Goal: Complete application form: Complete application form

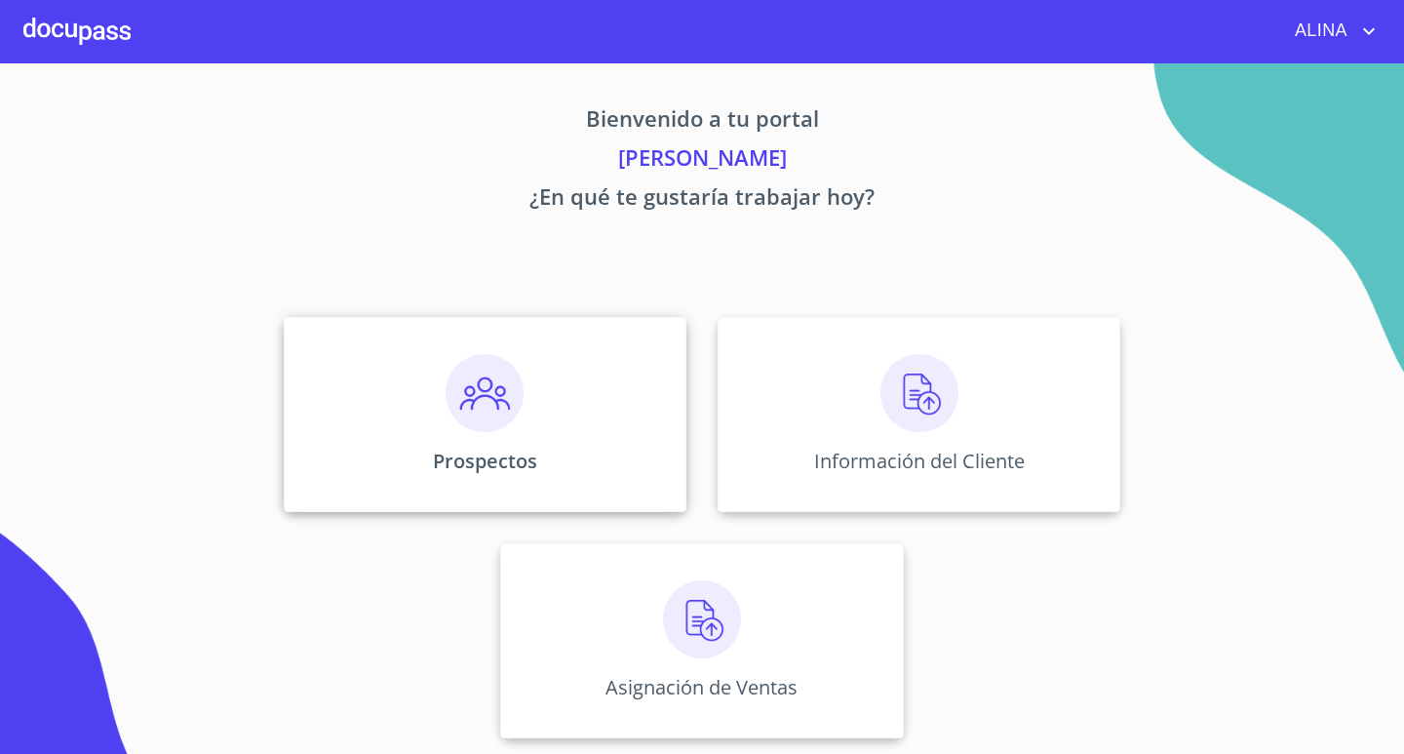
click at [670, 441] on div "Prospectos" at bounding box center [485, 414] width 403 height 195
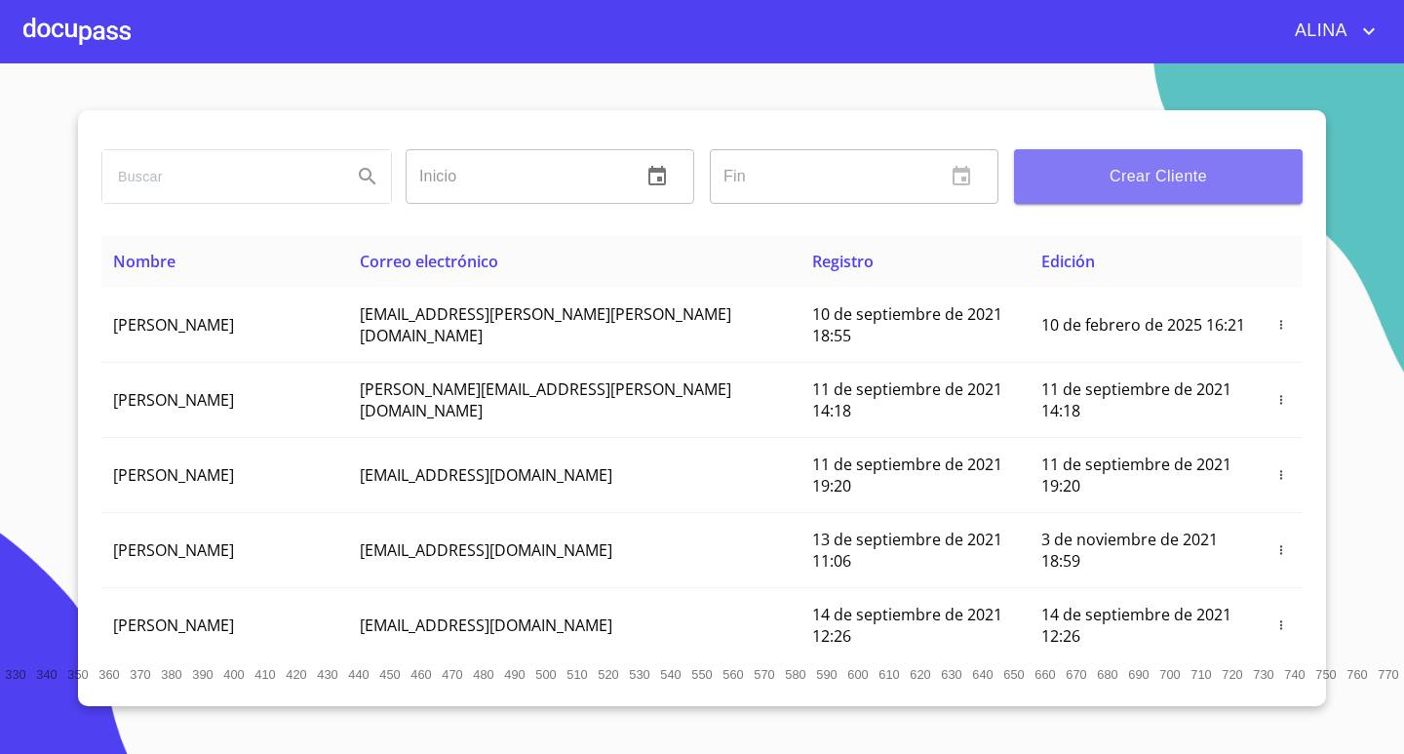
click at [1158, 166] on span "Crear Cliente" at bounding box center [1158, 176] width 257 height 27
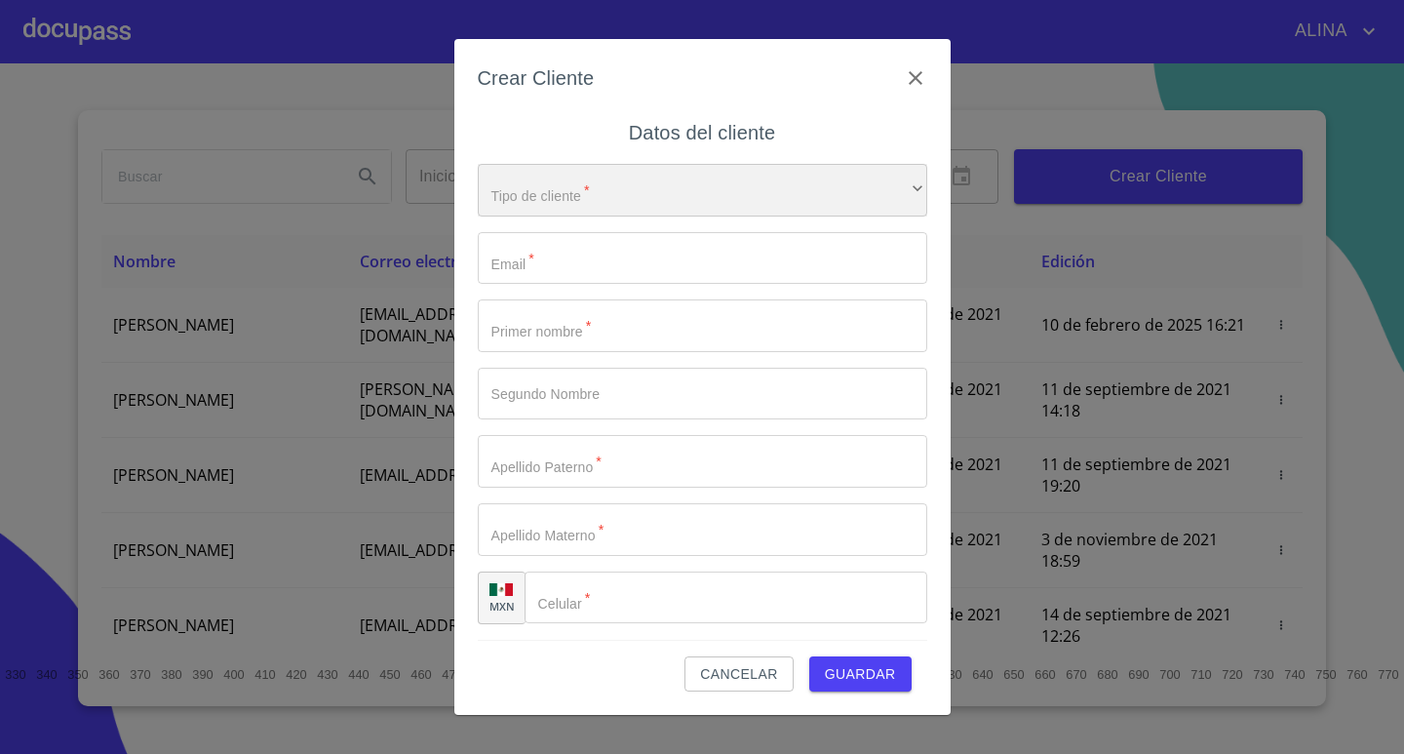
click at [685, 191] on div "​" at bounding box center [703, 190] width 450 height 53
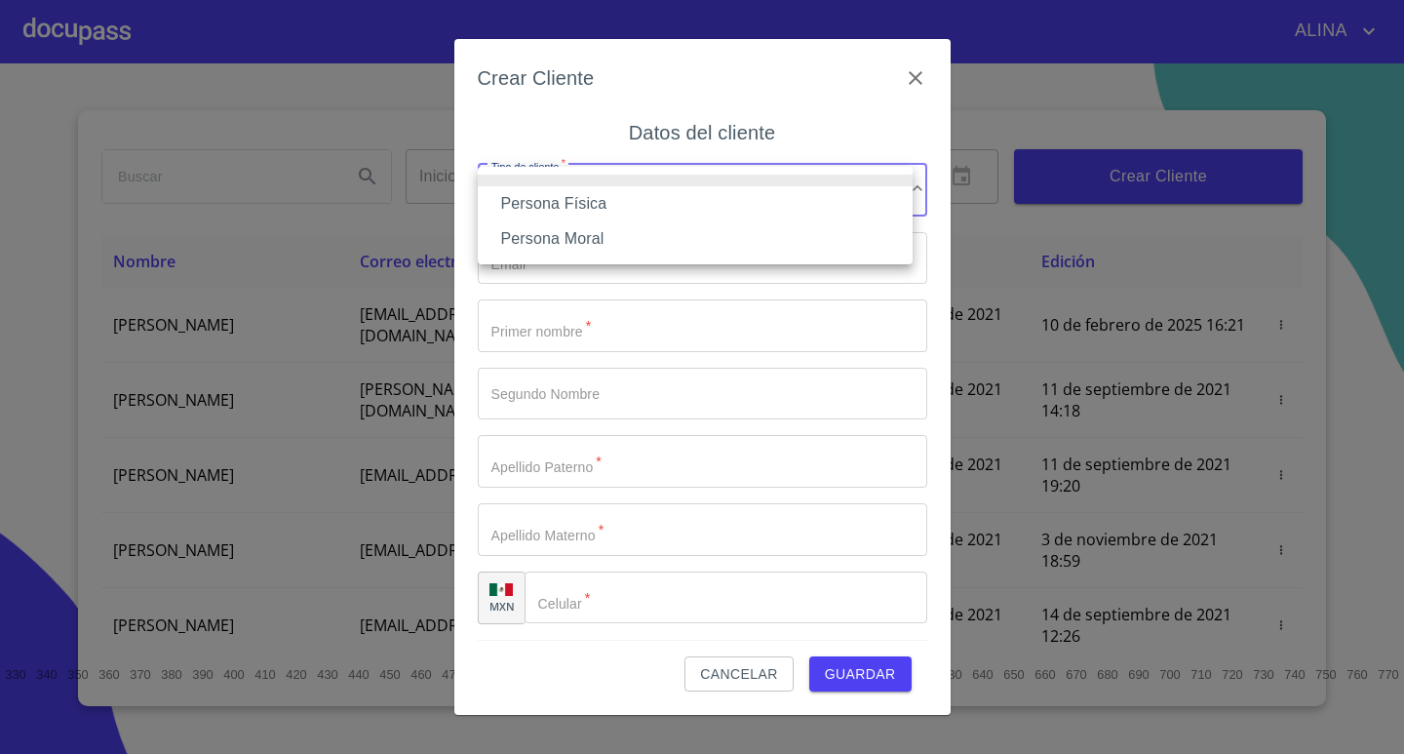
click at [595, 206] on li "Persona Física" at bounding box center [695, 203] width 435 height 35
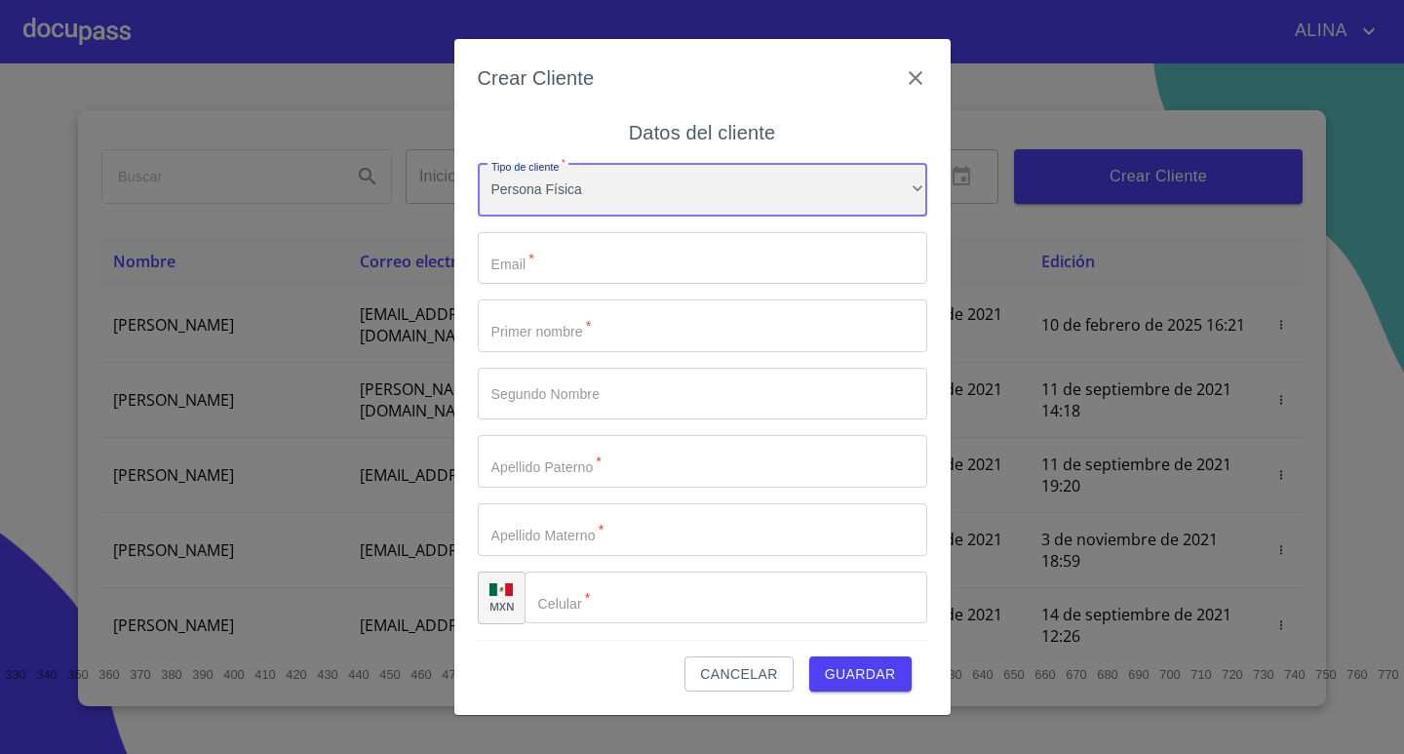
click at [663, 187] on div "Persona Física" at bounding box center [703, 190] width 450 height 53
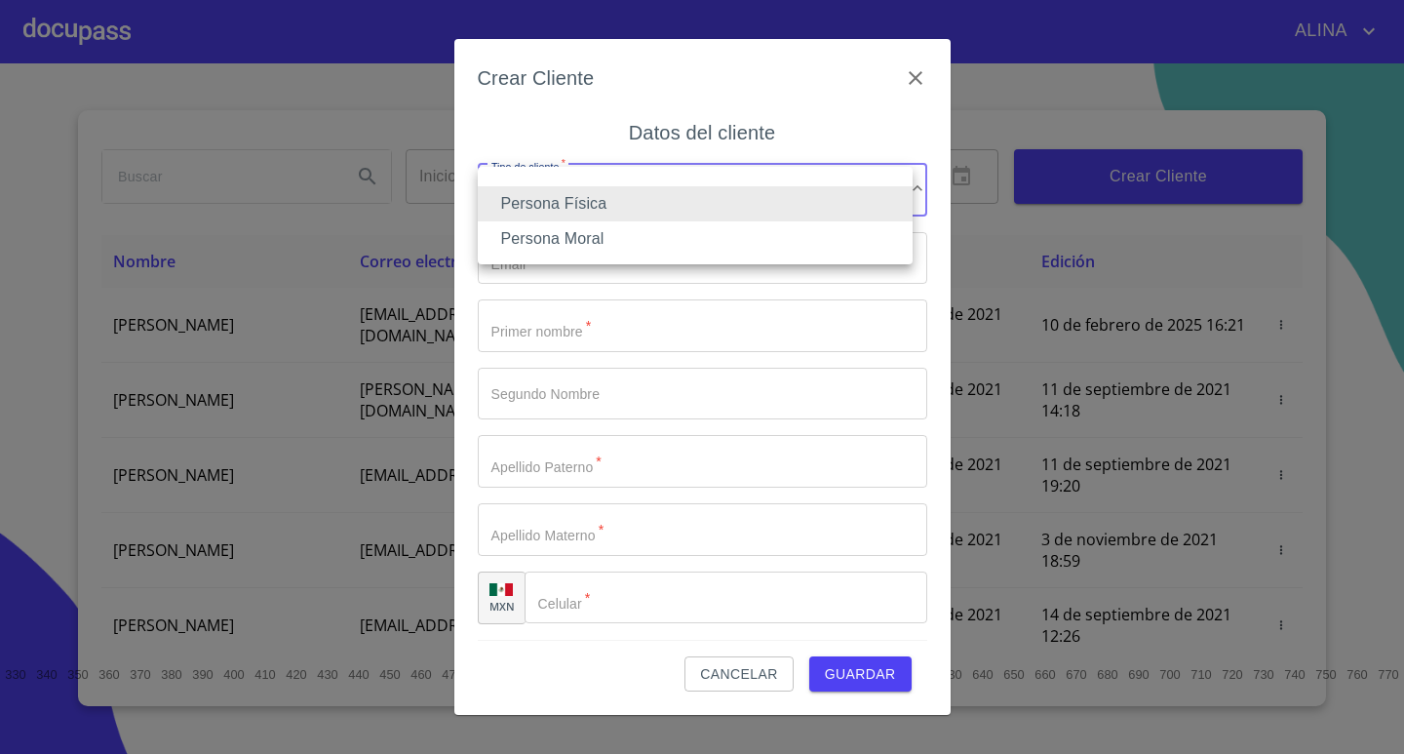
click at [597, 207] on li "Persona Física" at bounding box center [695, 203] width 435 height 35
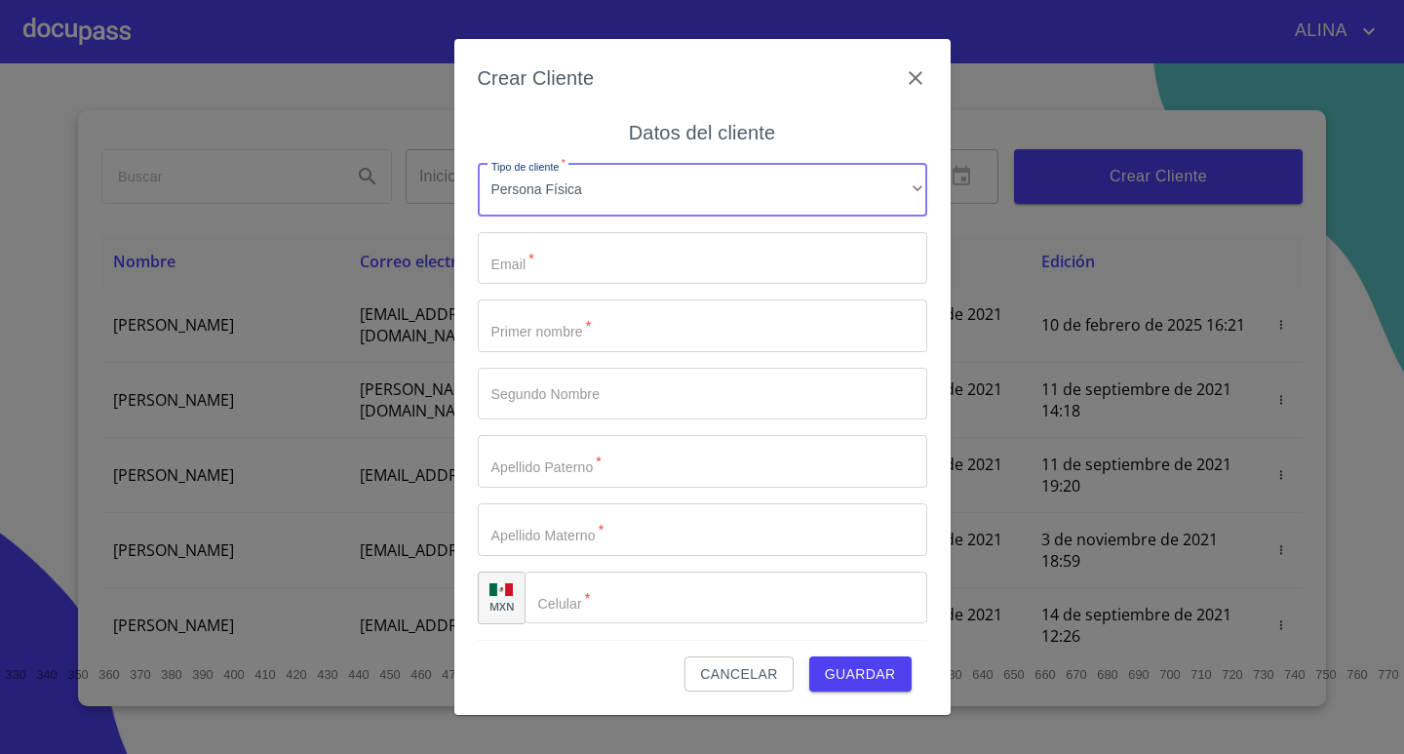
click at [584, 261] on input "Tipo de cliente   *" at bounding box center [703, 258] width 450 height 53
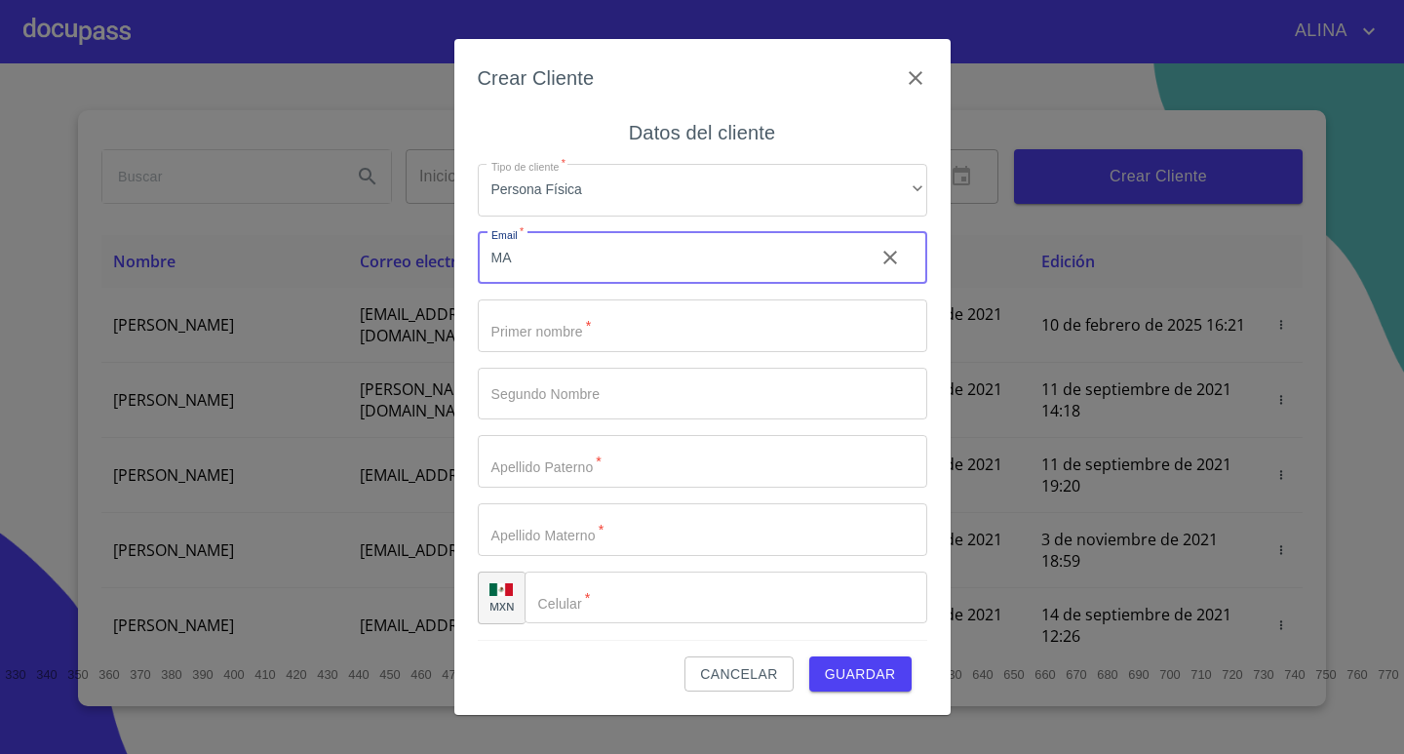
type input "M"
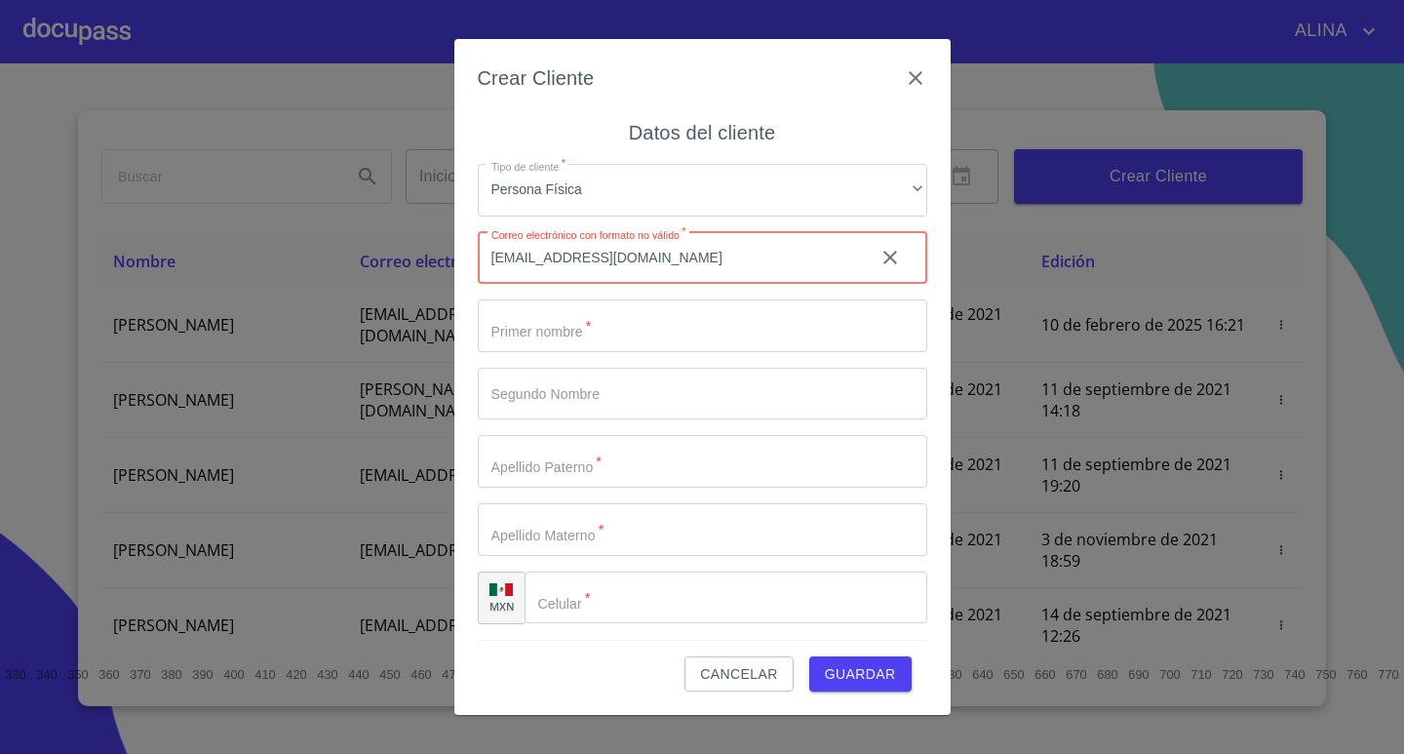
type input "[EMAIL_ADDRESS][DOMAIN_NAME]"
click at [565, 340] on input "Tipo de cliente   *" at bounding box center [703, 325] width 450 height 53
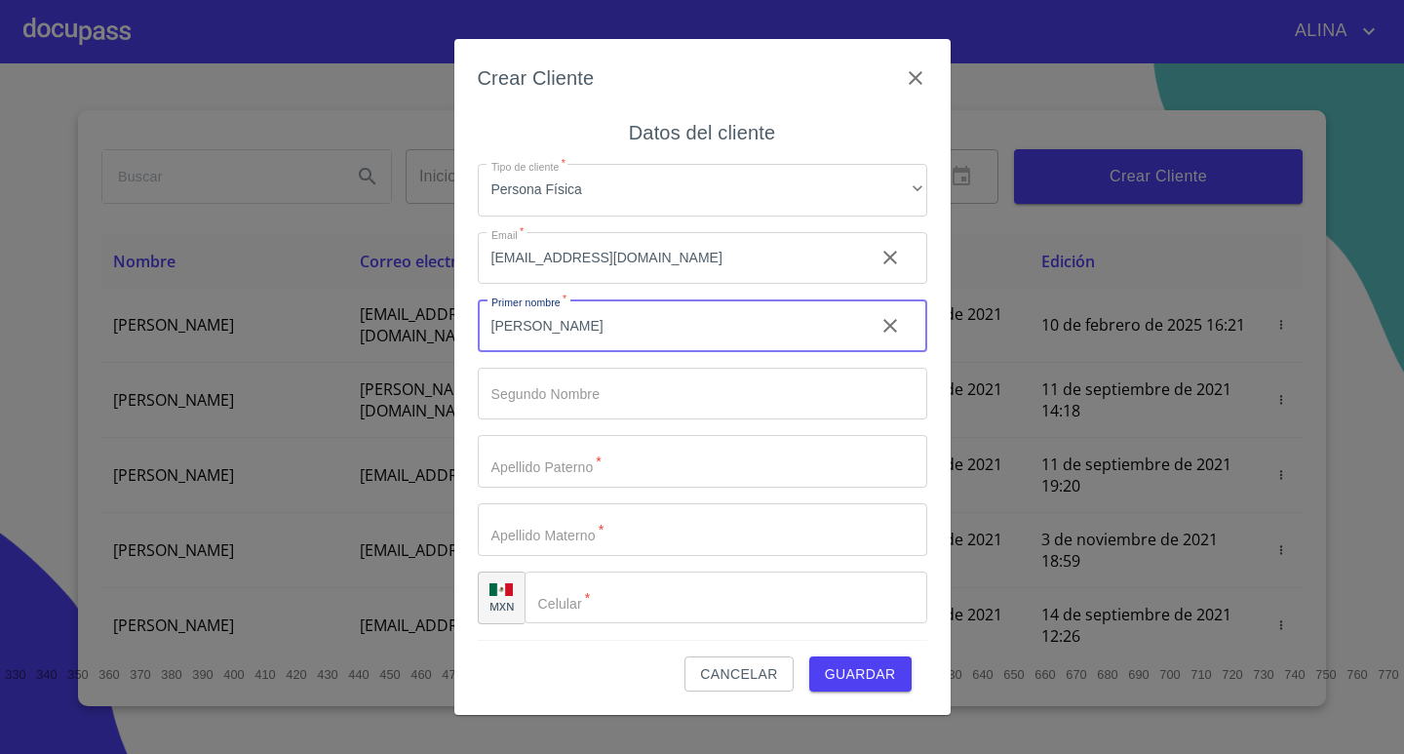
type input "[PERSON_NAME]"
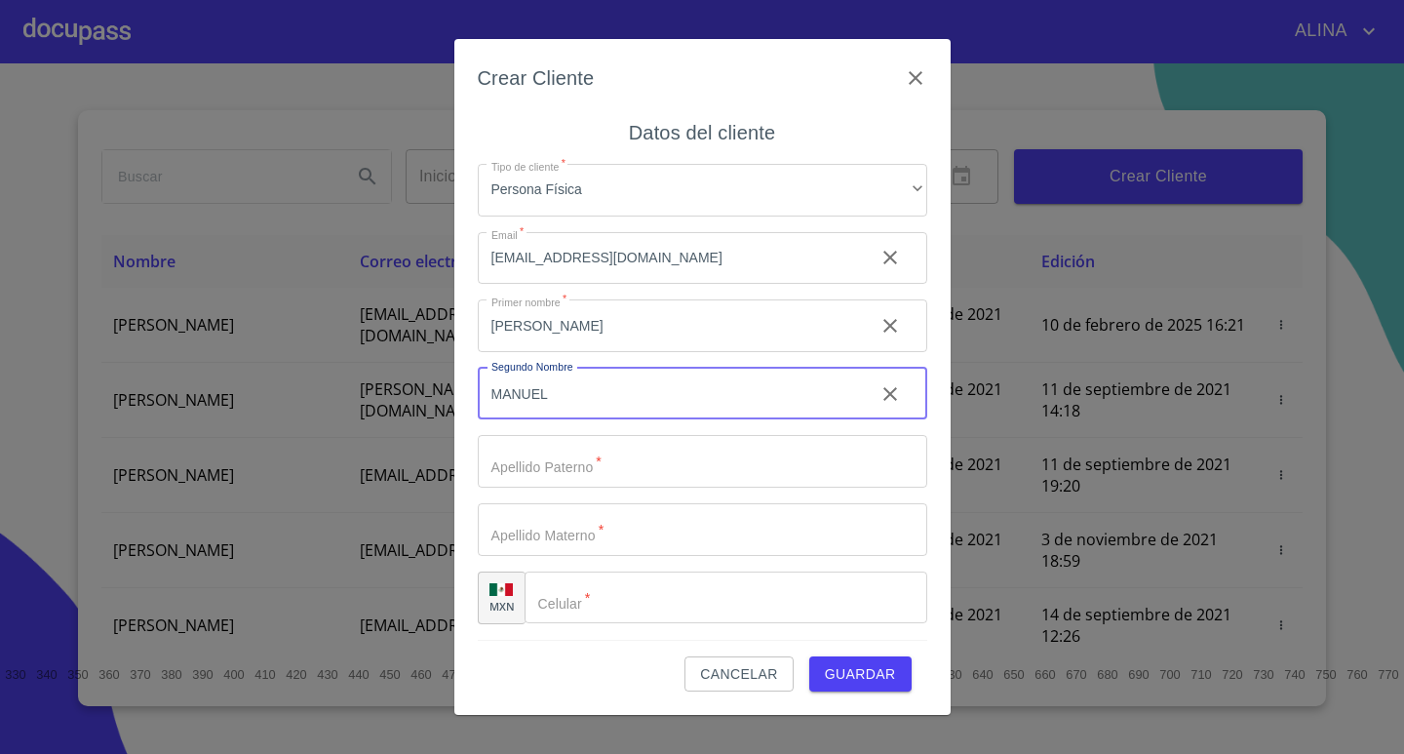
type input "MANUEL"
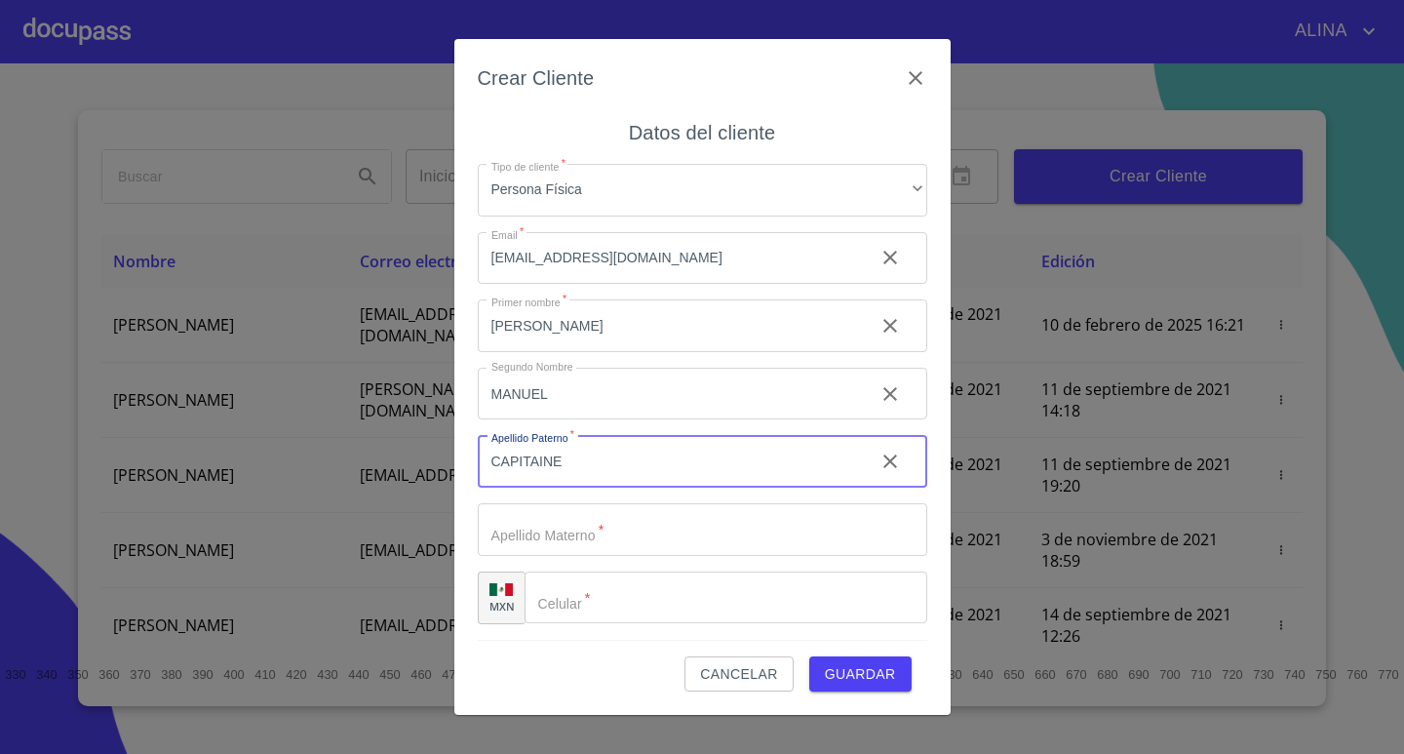
type input "CAPITAINE"
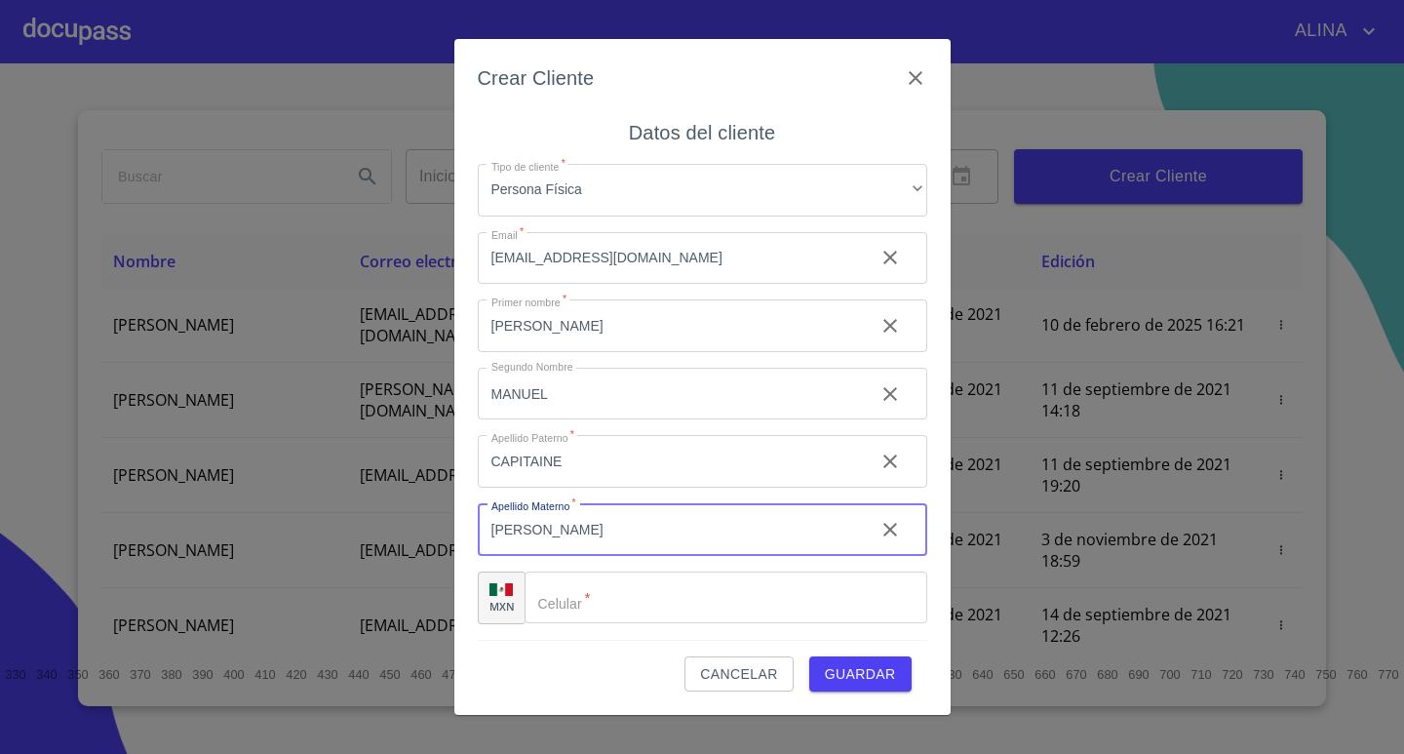
type input "[PERSON_NAME]"
click at [629, 605] on input "Tipo de cliente   *" at bounding box center [726, 597] width 403 height 53
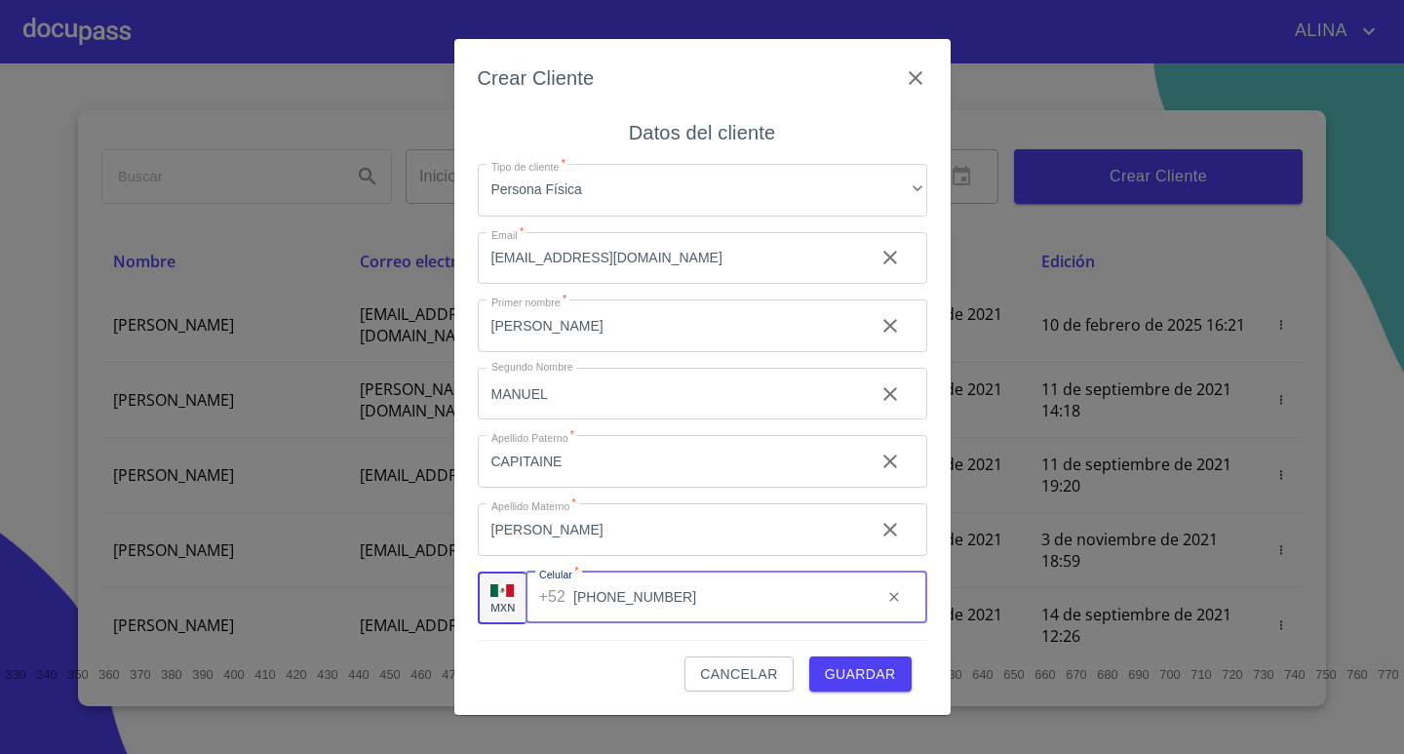
click at [855, 680] on span "Guardar" at bounding box center [860, 674] width 71 height 24
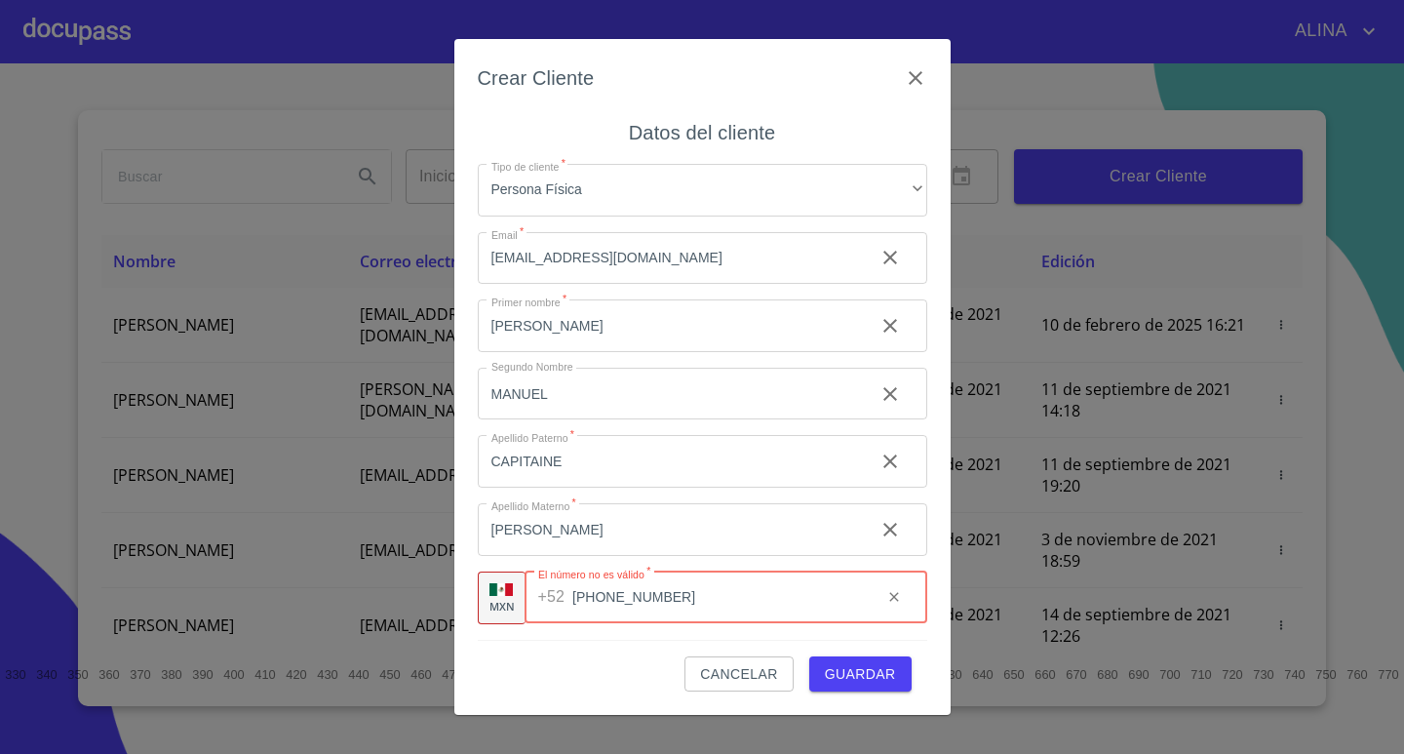
drag, startPoint x: 769, startPoint y: 599, endPoint x: 354, endPoint y: 604, distance: 415.5
click at [354, 604] on div "Crear Cliente Datos del cliente Tipo de cliente   * Persona Física ​ Email   * …" at bounding box center [702, 377] width 1404 height 754
type input "[PHONE_NUMBER]"
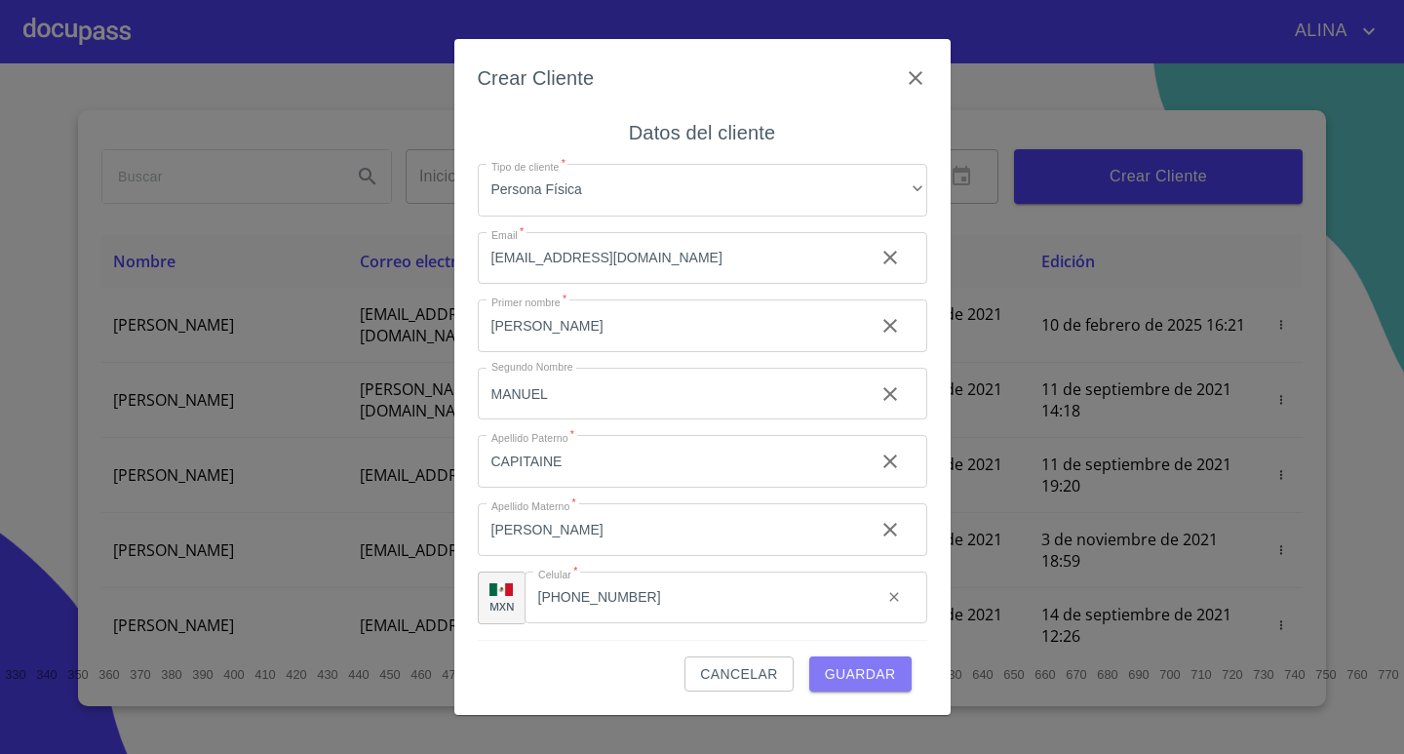
click at [868, 680] on span "Guardar" at bounding box center [860, 674] width 71 height 24
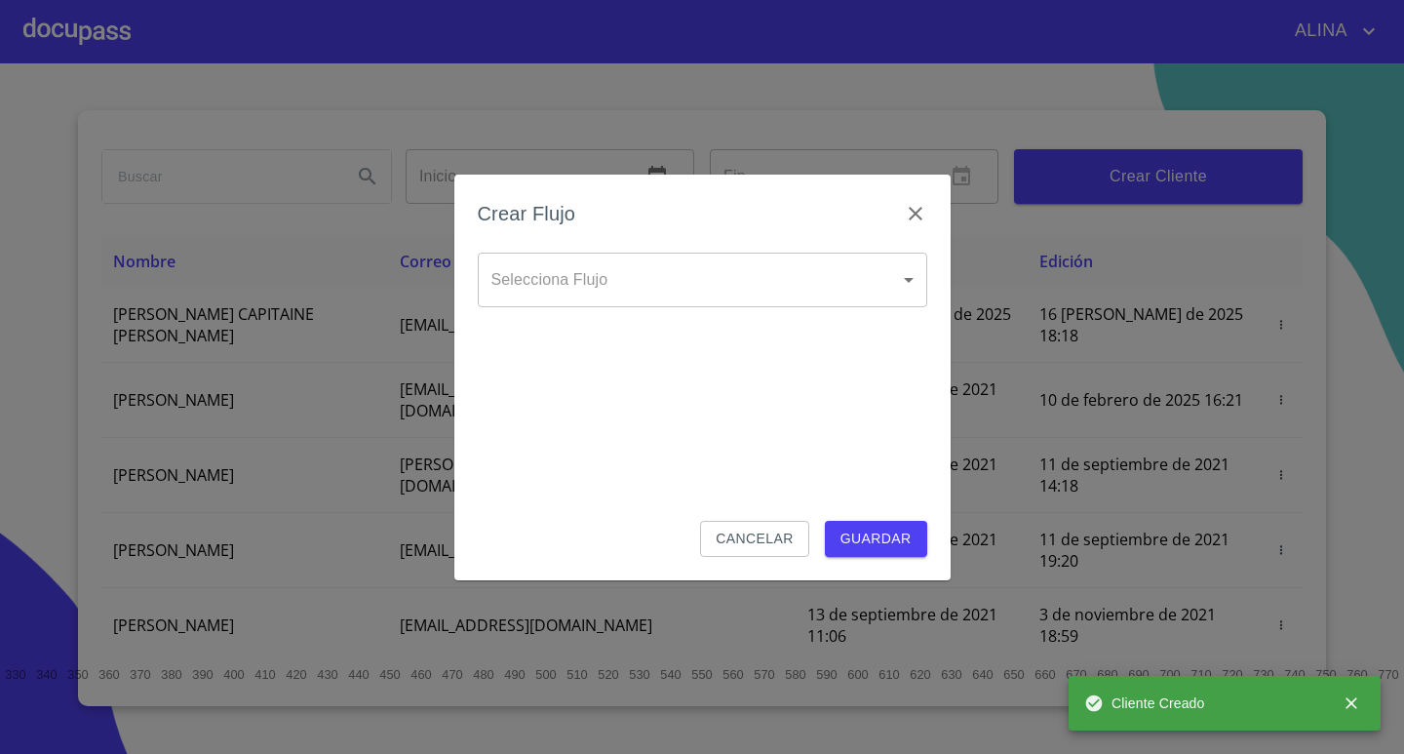
click at [676, 282] on body "[PERSON_NAME] ​ Fin ​ Crear Cliente Nombre Correo electrónico Registro Edición …" at bounding box center [702, 377] width 1404 height 754
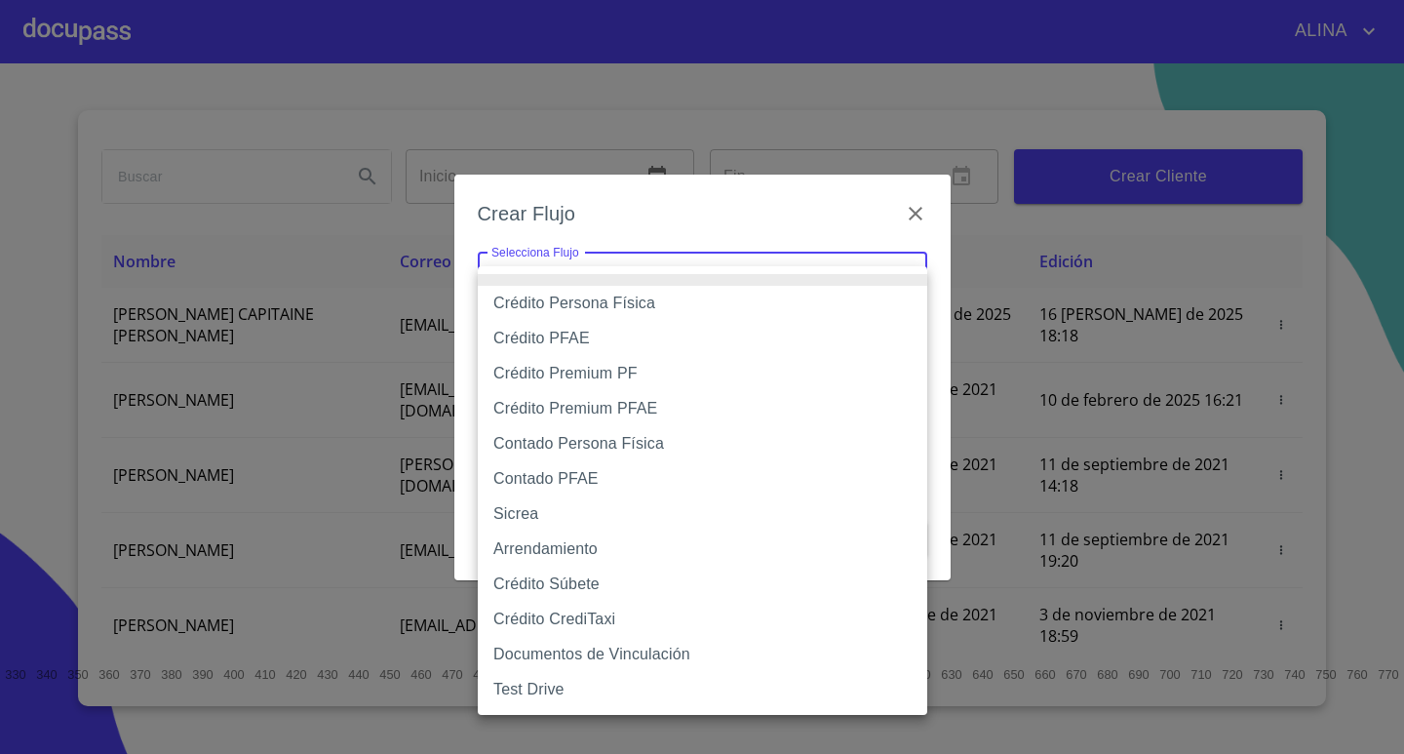
click at [604, 307] on li "Crédito Persona Física" at bounding box center [703, 303] width 450 height 35
type input "6009fb3c7d1714eb8809aa97"
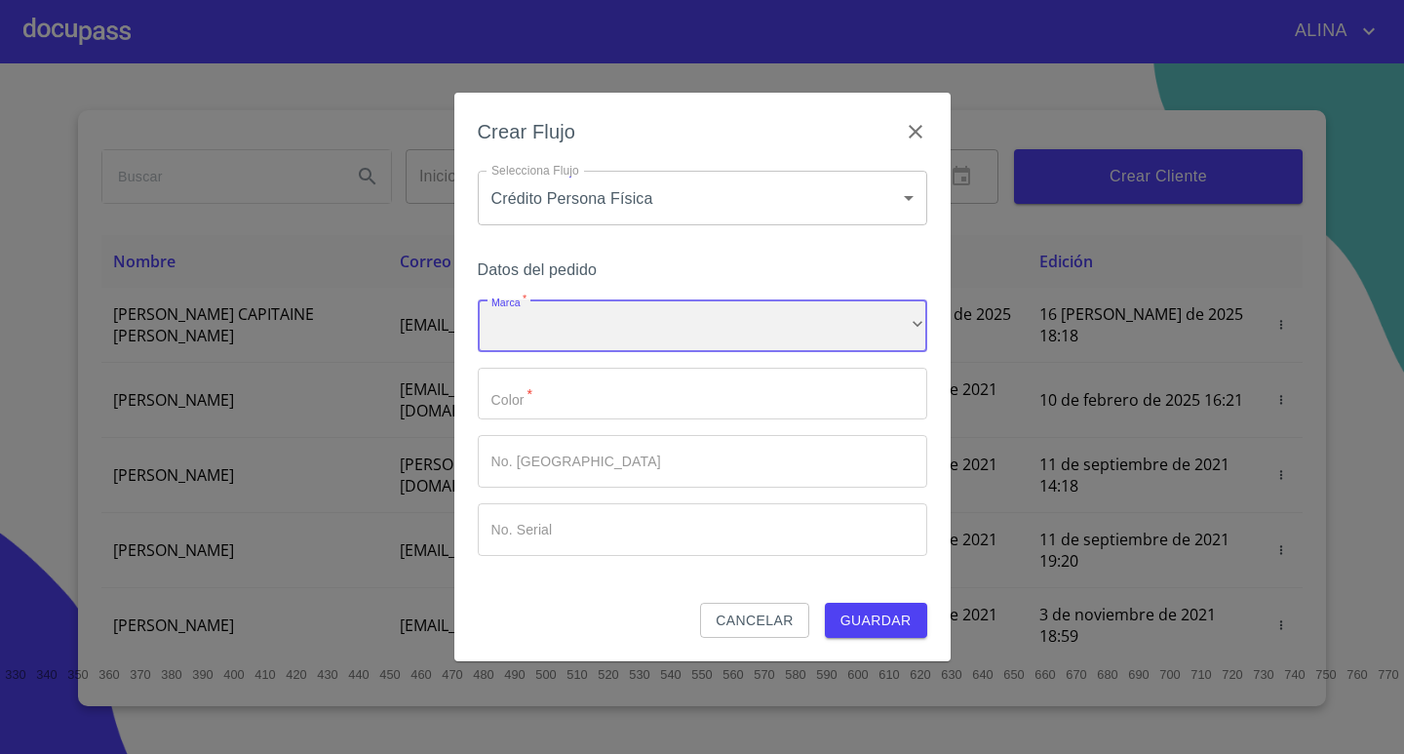
click at [594, 318] on div "​" at bounding box center [703, 325] width 450 height 53
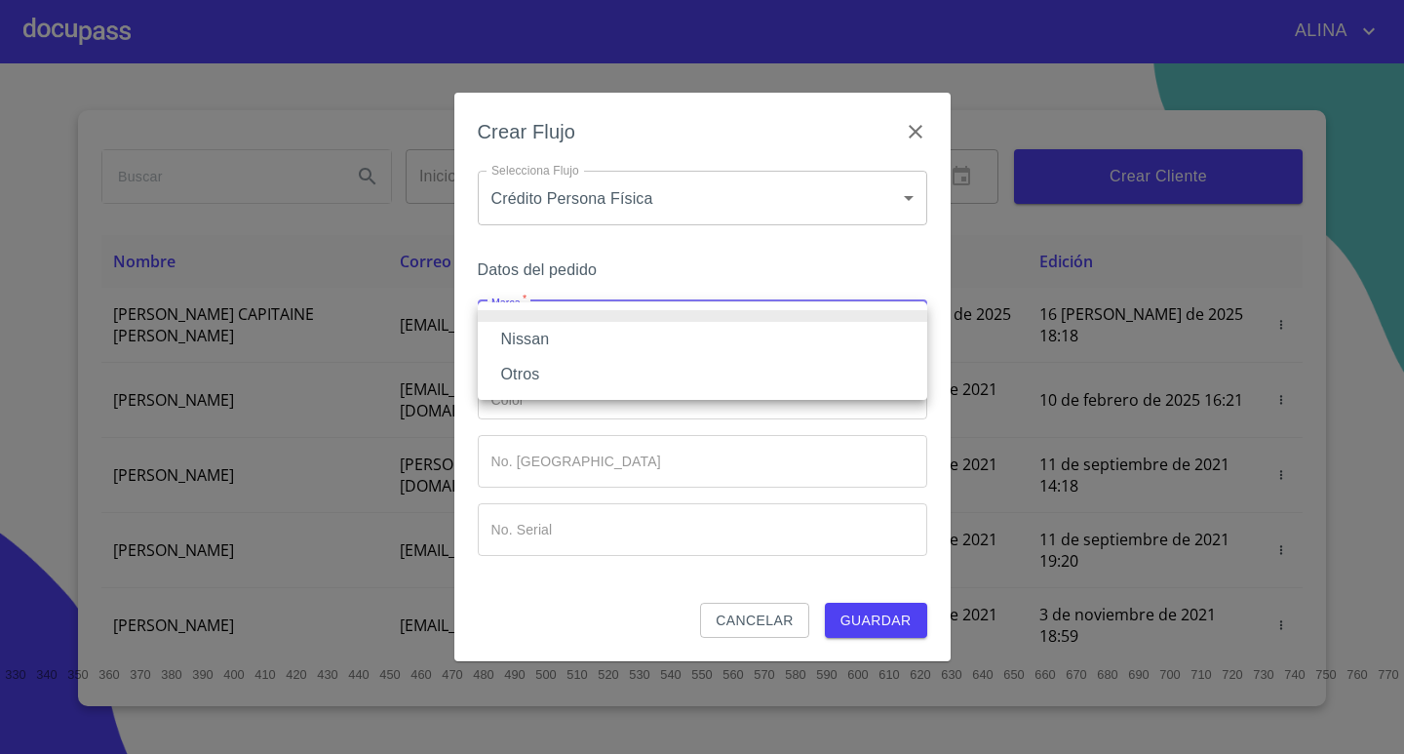
click at [547, 341] on li "Nissan" at bounding box center [703, 339] width 450 height 35
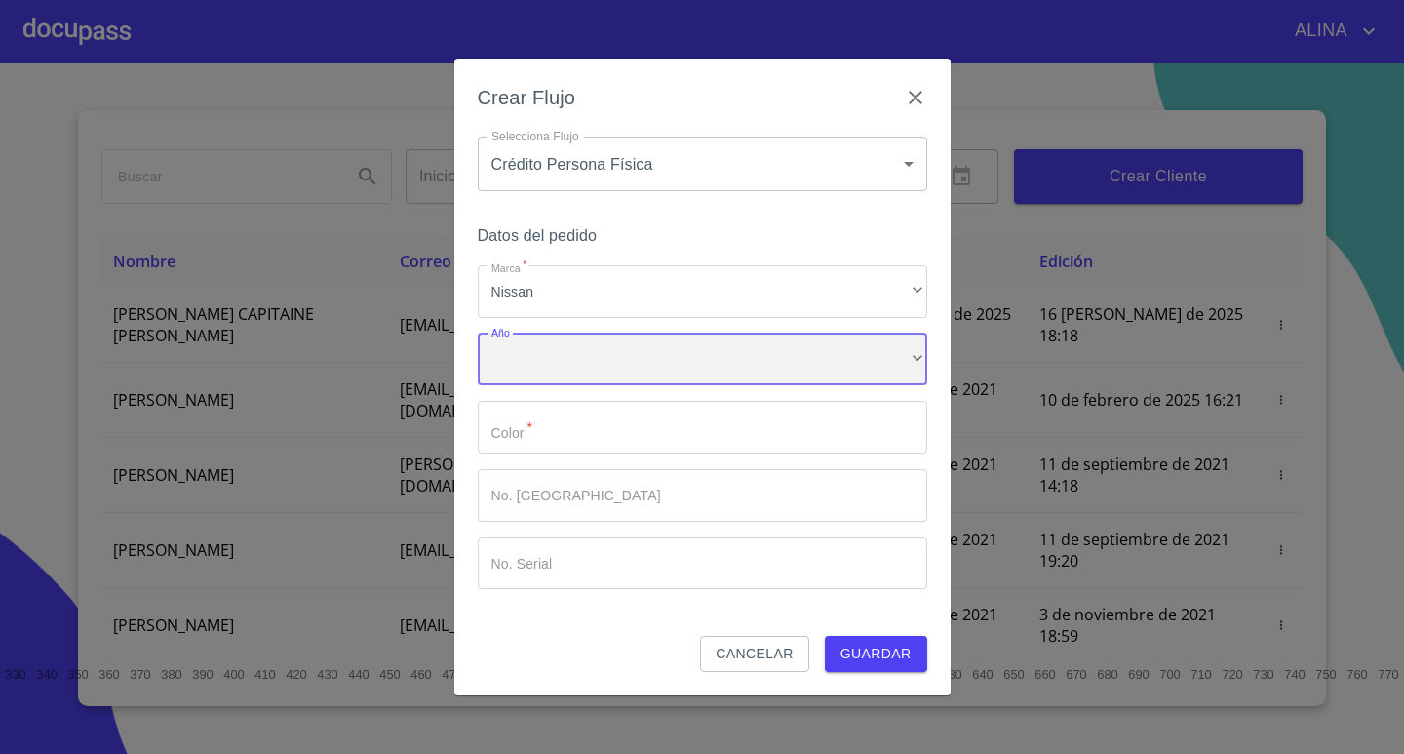
click at [557, 368] on div "​" at bounding box center [703, 360] width 450 height 53
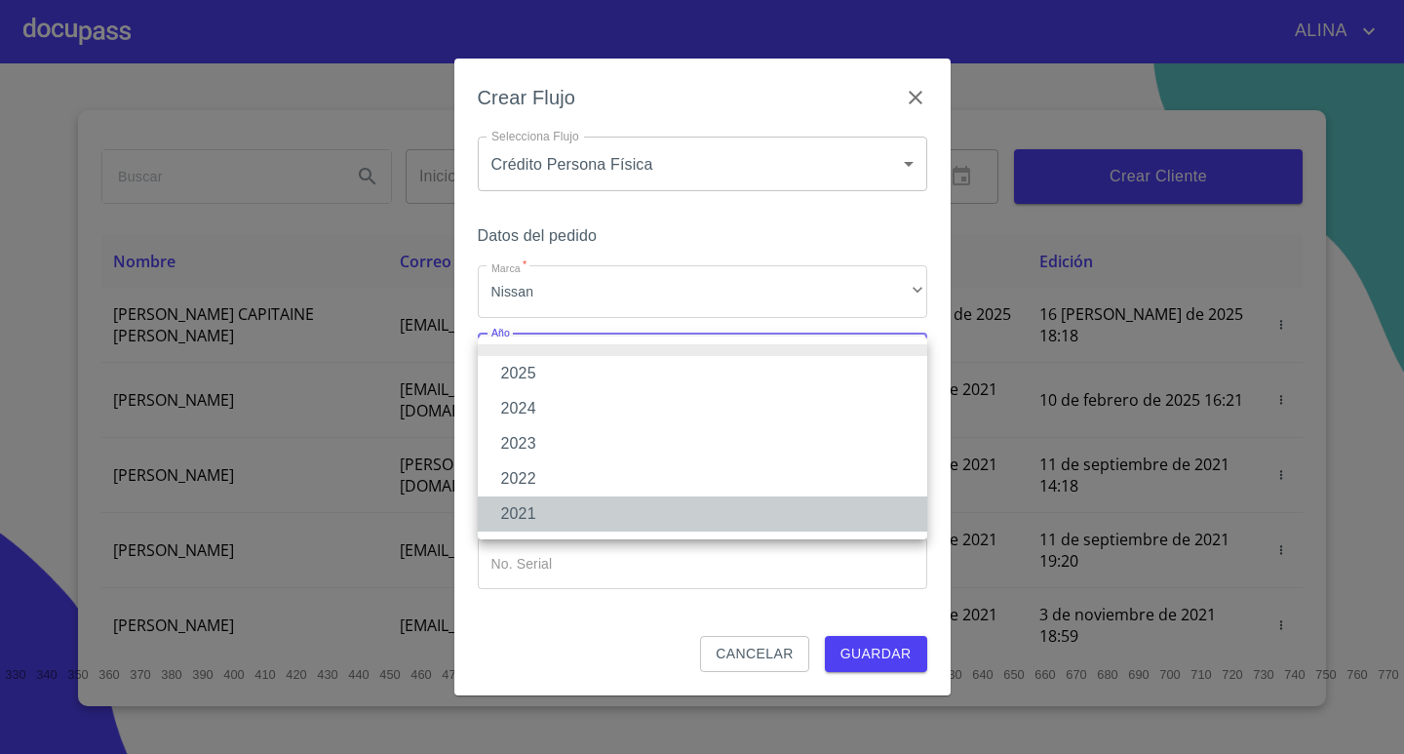
click at [520, 512] on li "2021" at bounding box center [703, 513] width 450 height 35
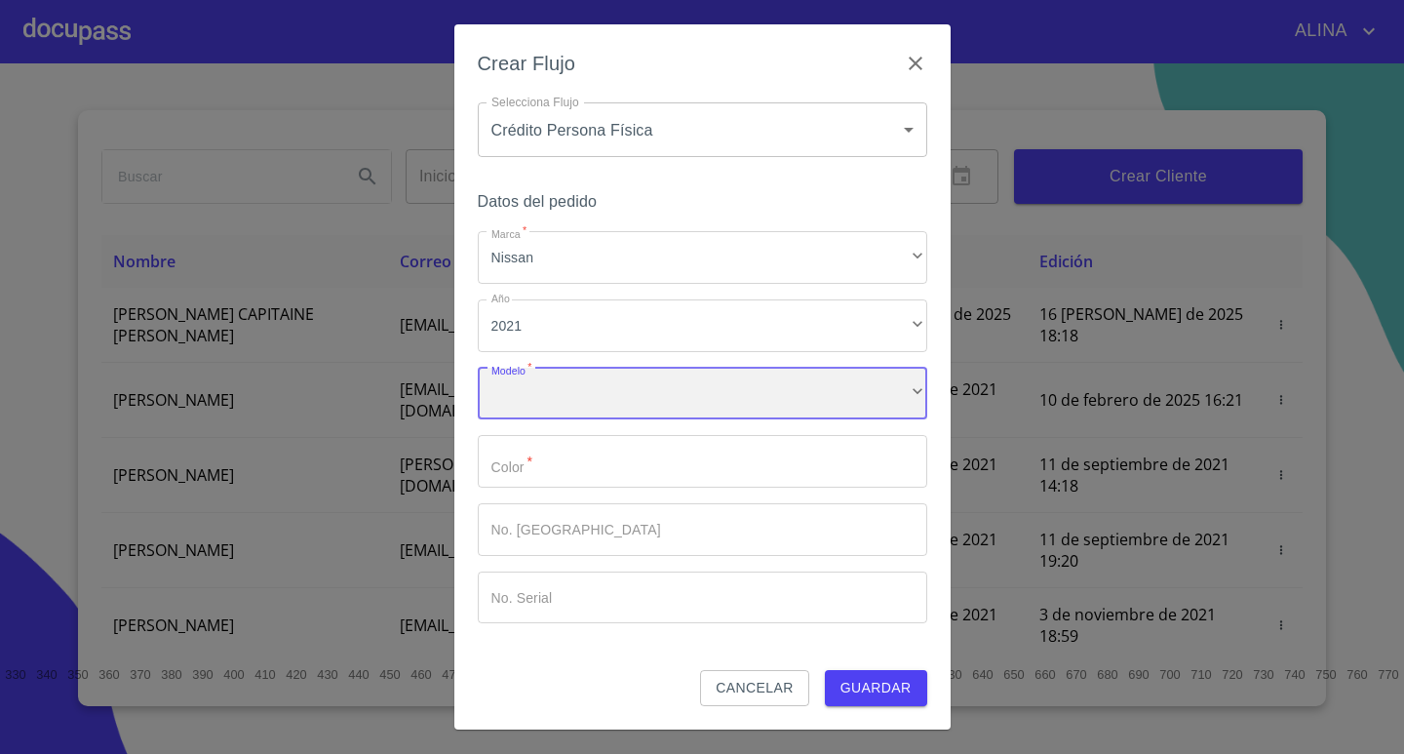
click at [542, 393] on div "​" at bounding box center [703, 394] width 450 height 53
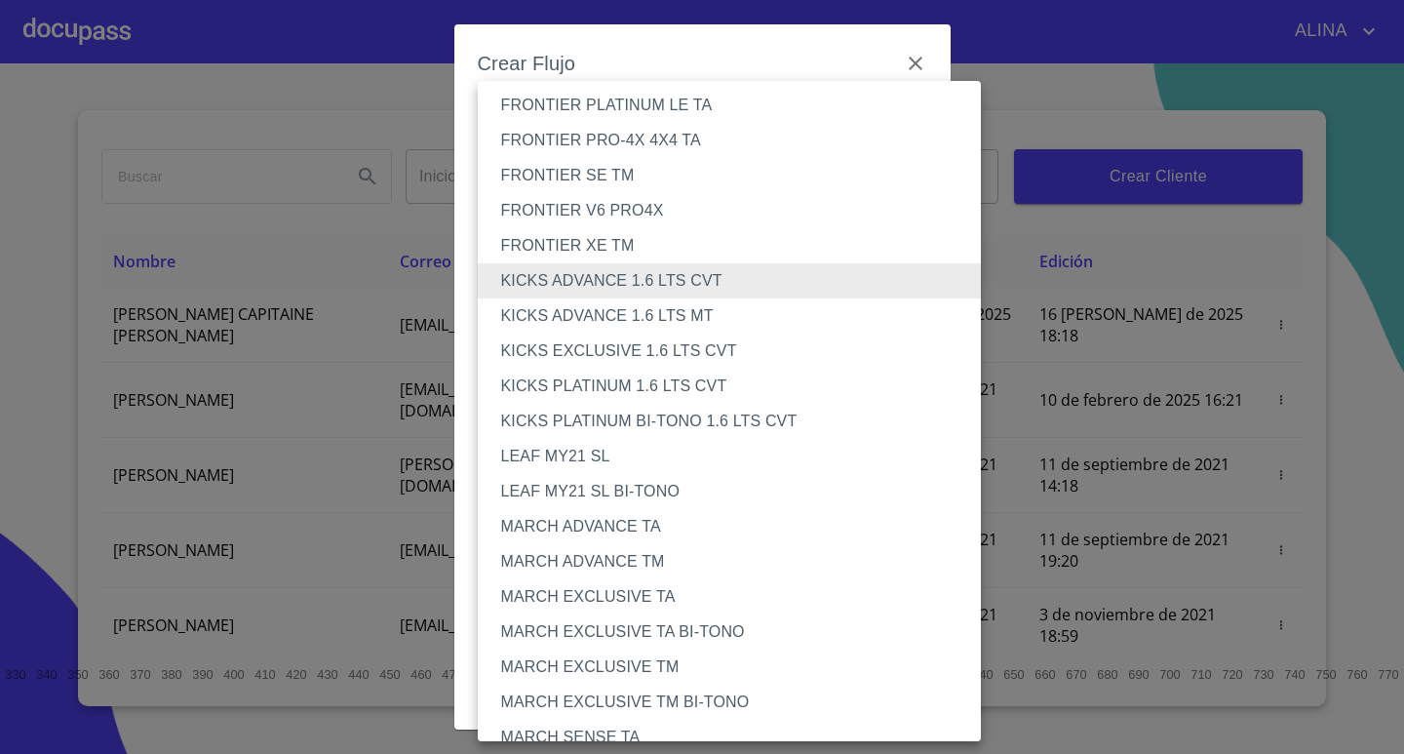
scroll to position [293, 0]
click at [629, 314] on li "KICKS ADVANCE 1.6 LTS MT" at bounding box center [737, 316] width 519 height 35
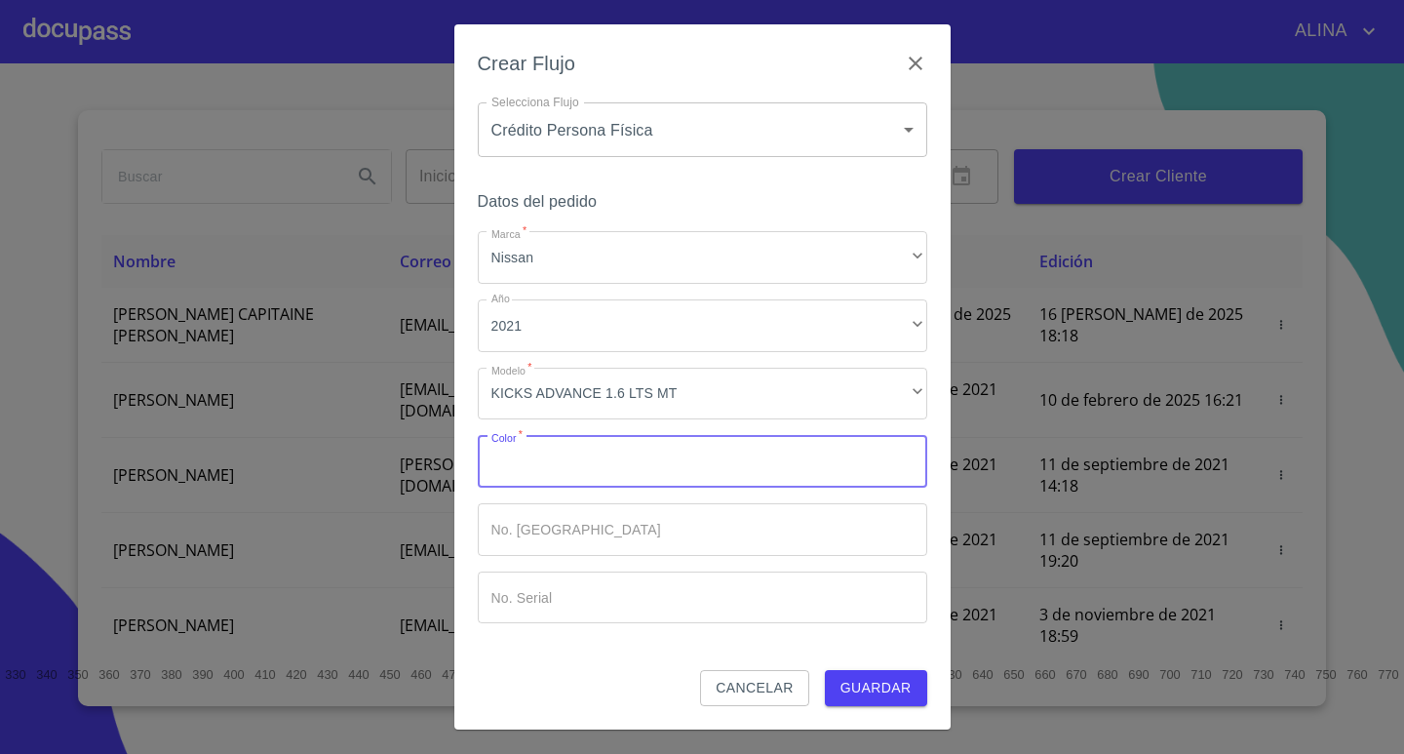
click at [573, 455] on input "Marca   *" at bounding box center [703, 461] width 450 height 53
type input "PLATA"
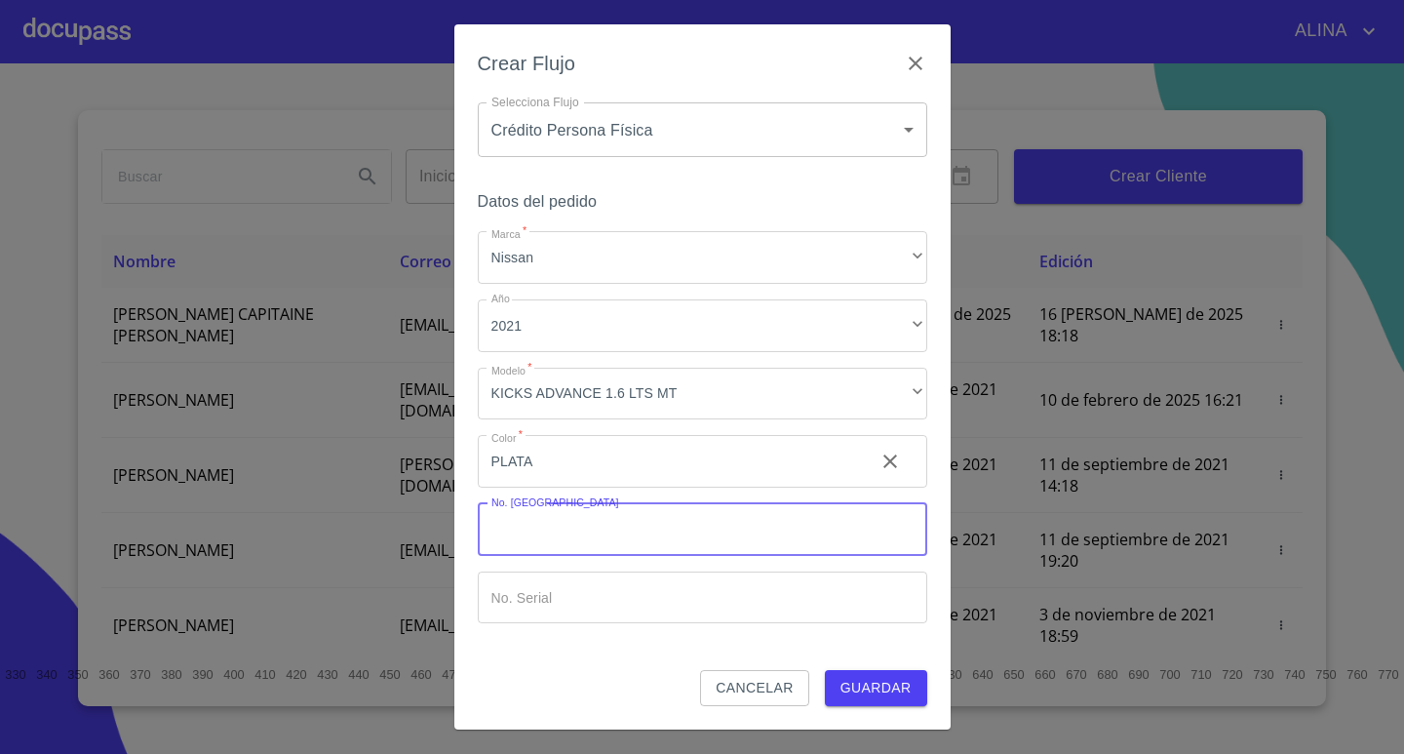
click at [683, 542] on input "Marca   *" at bounding box center [703, 529] width 450 height 53
type input "148803"
click at [584, 488] on input "Marca   *" at bounding box center [668, 461] width 381 height 53
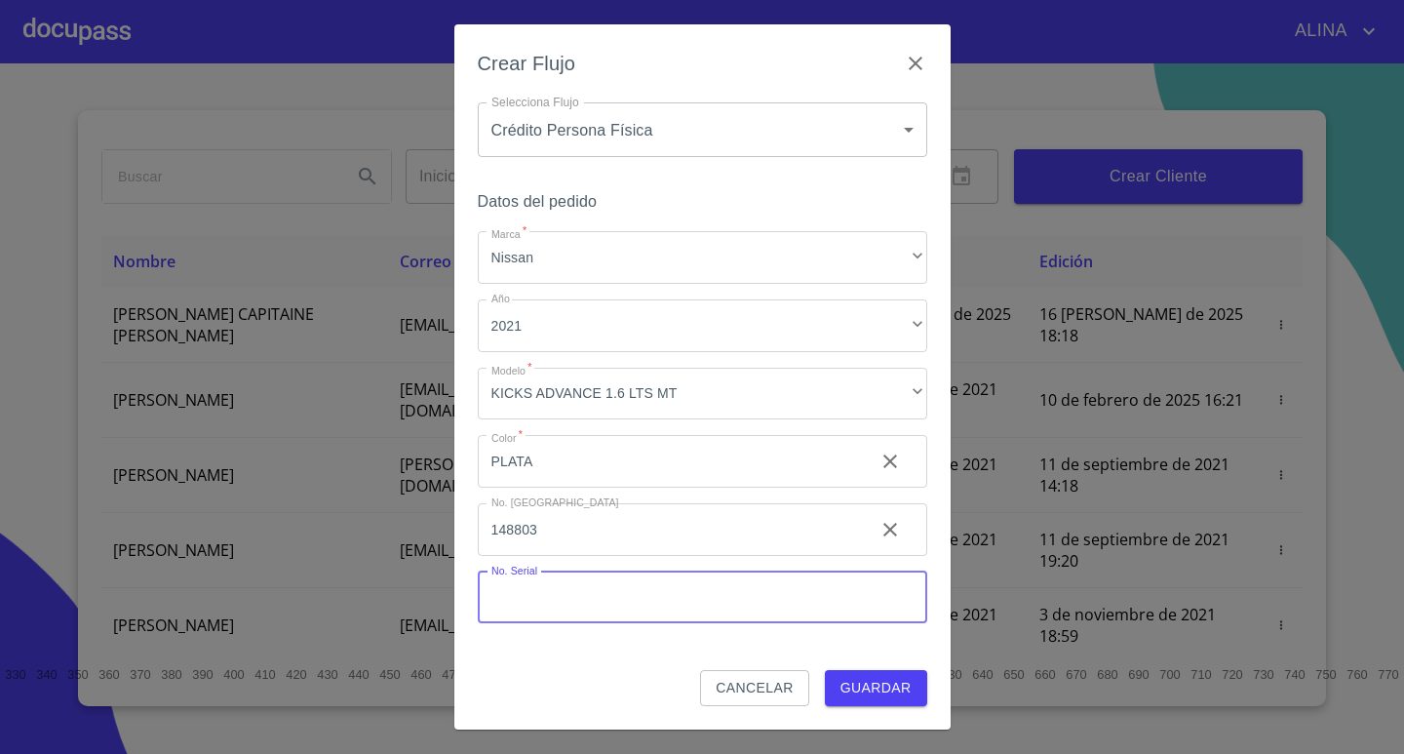
click at [660, 598] on input "Marca   *" at bounding box center [703, 597] width 450 height 53
paste input "U466402"
type input "U466402"
click at [885, 695] on span "Guardar" at bounding box center [876, 688] width 71 height 24
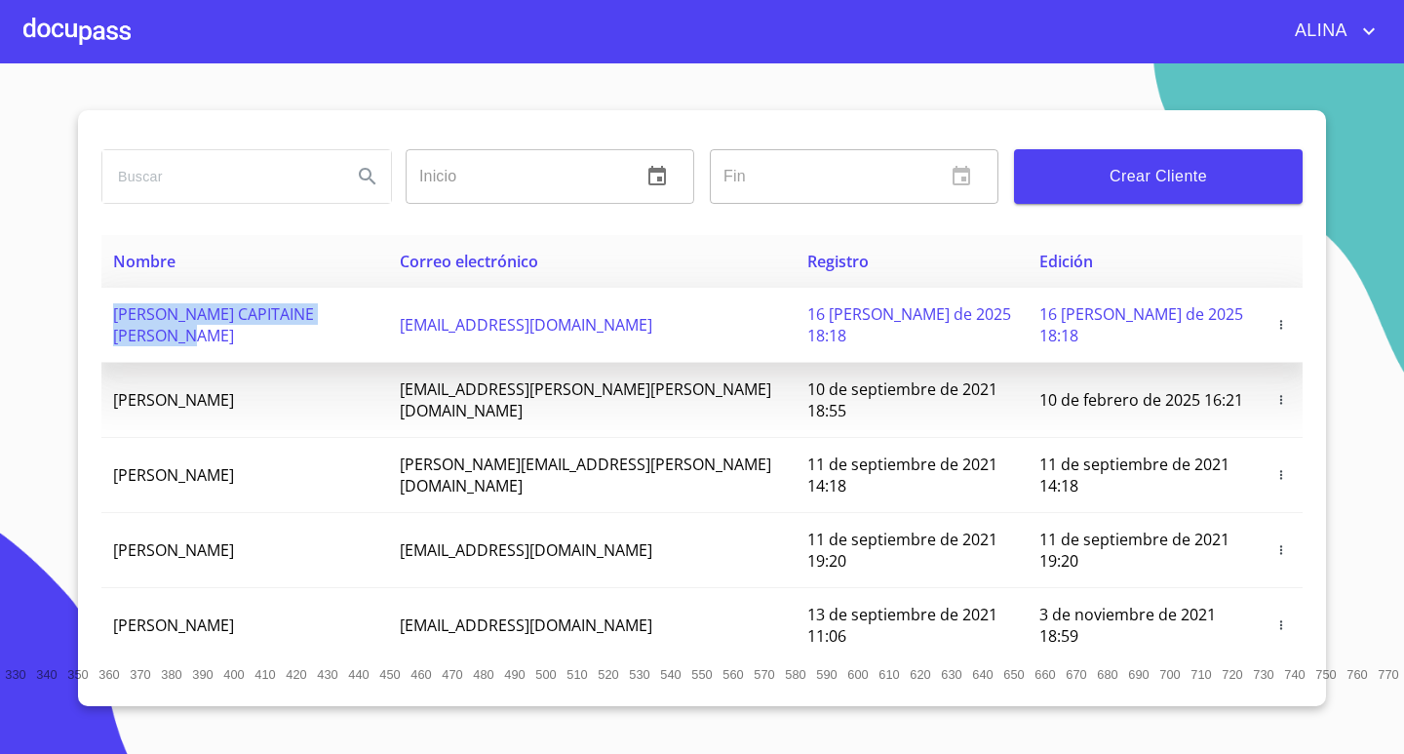
copy span "[PERSON_NAME] CAPITAINE [PERSON_NAME]"
drag, startPoint x: 110, startPoint y: 321, endPoint x: 410, endPoint y: 325, distance: 299.4
click at [388, 325] on td "[PERSON_NAME] CAPITAINE [PERSON_NAME]" at bounding box center [244, 325] width 287 height 75
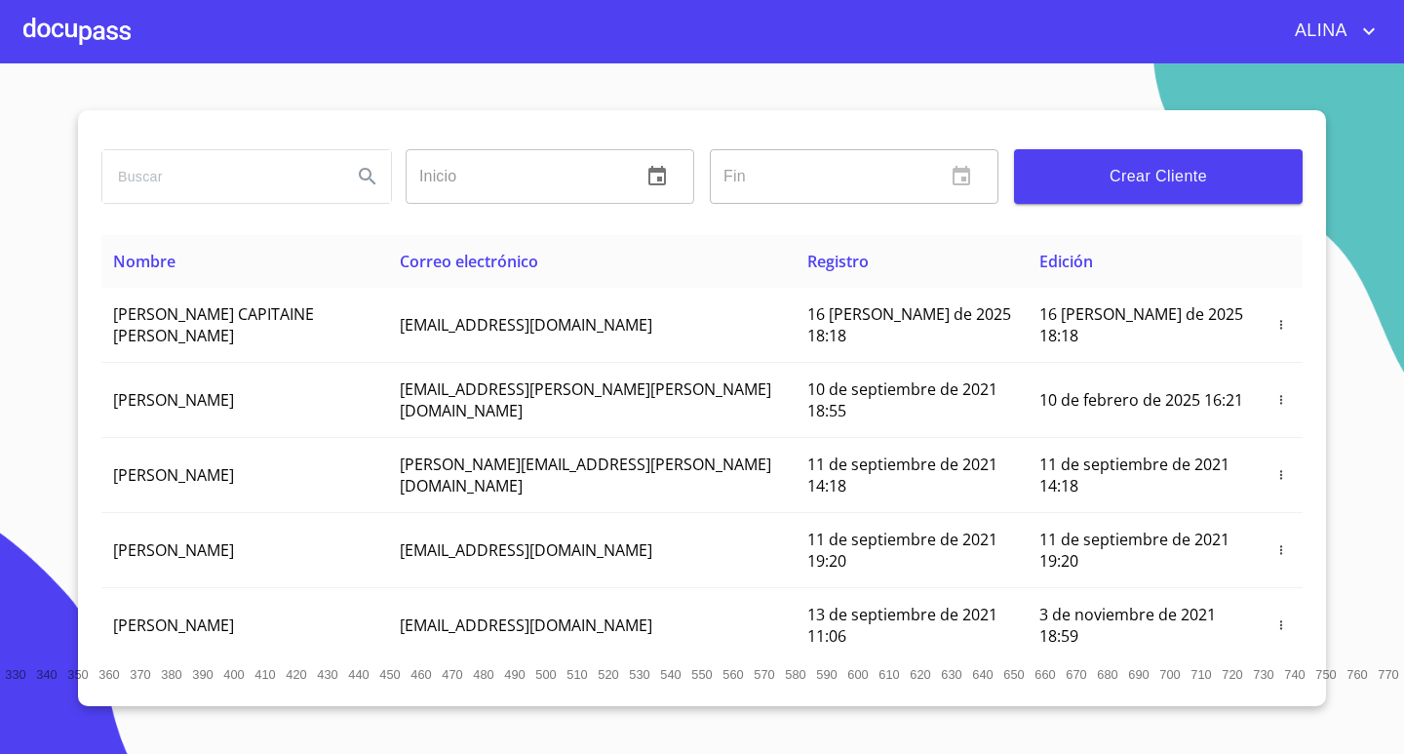
click at [118, 49] on div at bounding box center [76, 31] width 107 height 62
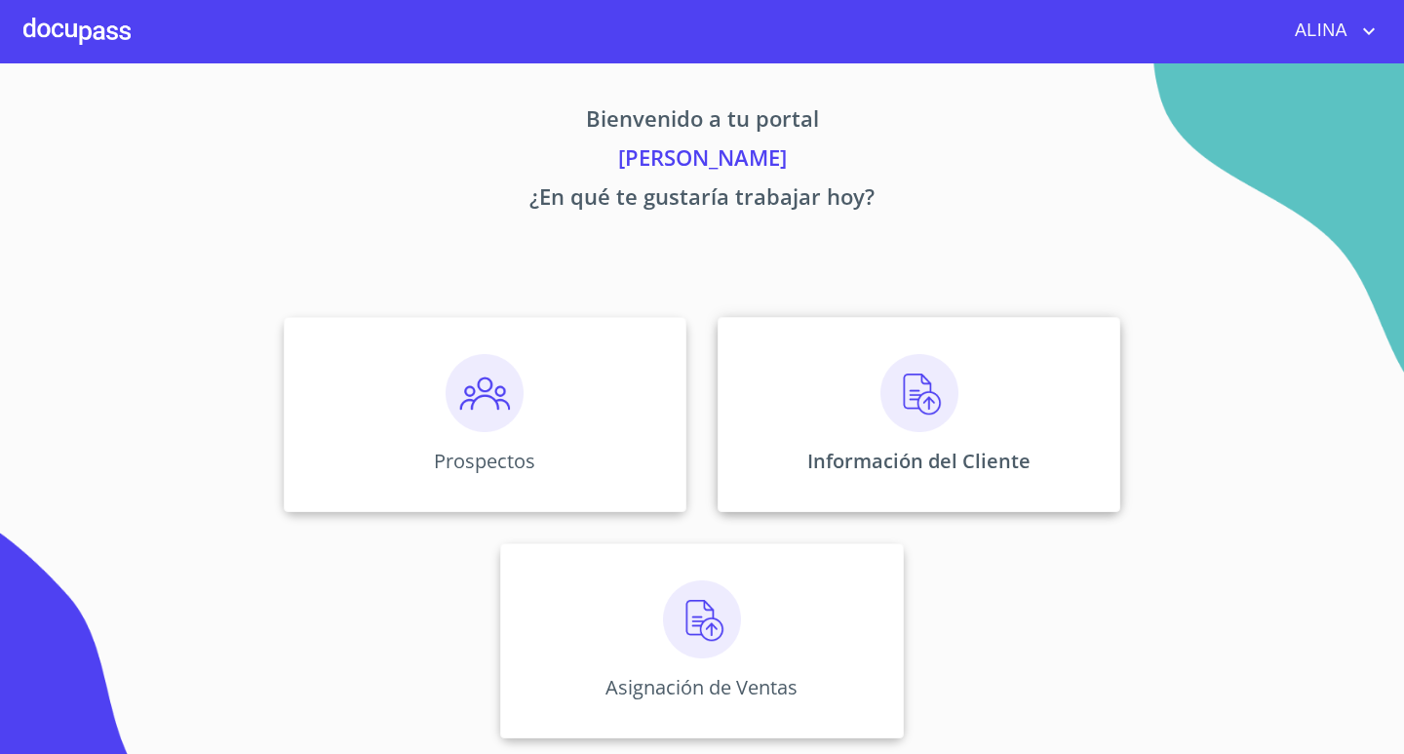
click at [823, 416] on div "Información del Cliente" at bounding box center [919, 414] width 403 height 195
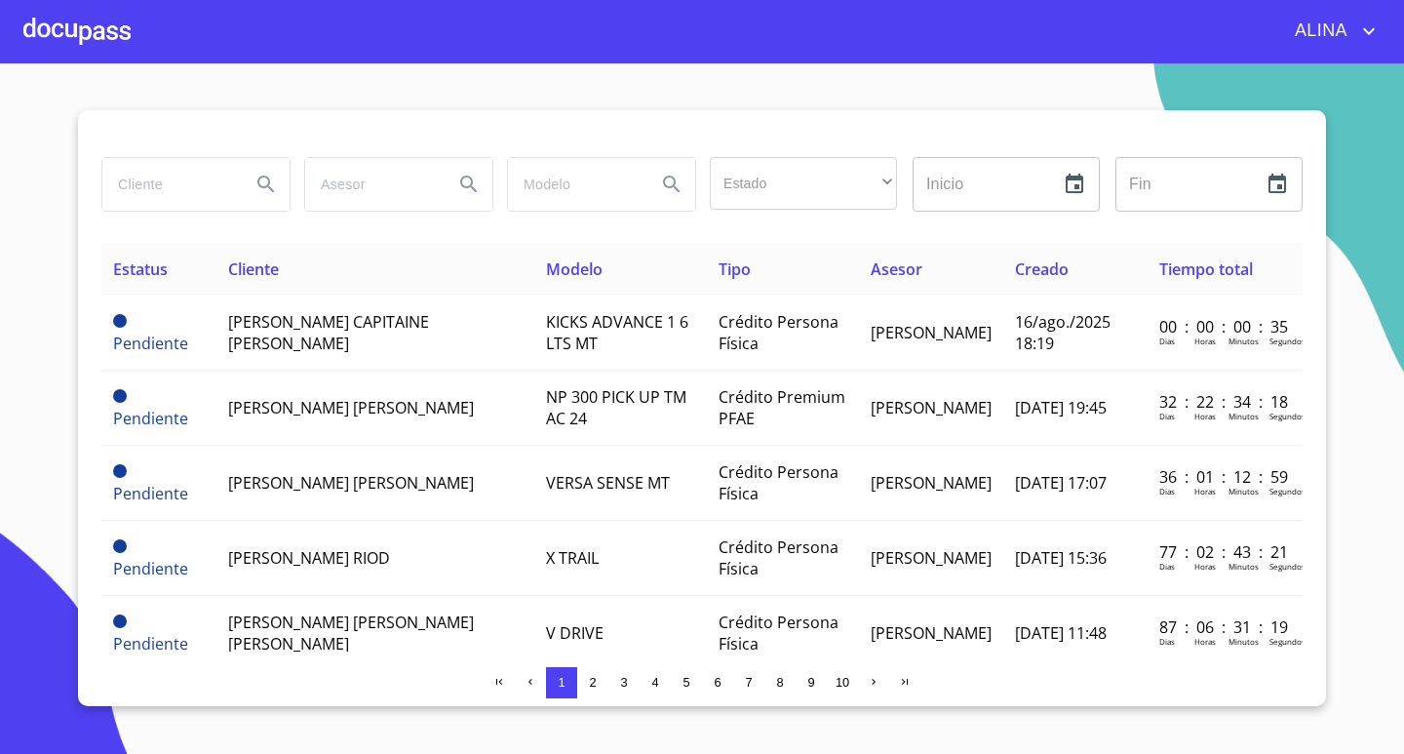
click at [211, 194] on input "search" at bounding box center [168, 184] width 133 height 53
paste input "[PERSON_NAME] CAPITAINE [PERSON_NAME]"
type input "[PERSON_NAME] CAPITAINE [PERSON_NAME]"
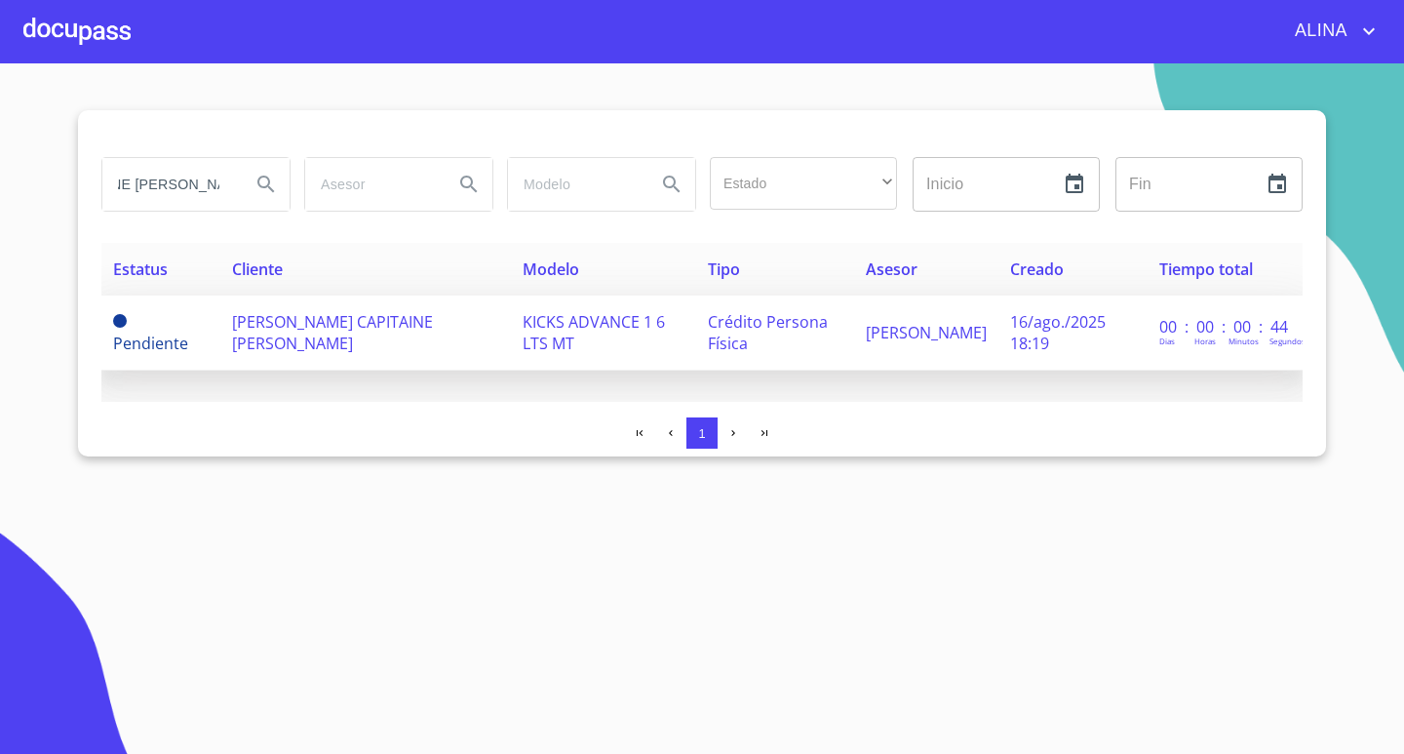
scroll to position [0, 0]
click at [305, 346] on td "[PERSON_NAME] CAPITAINE [PERSON_NAME]" at bounding box center [365, 332] width 291 height 75
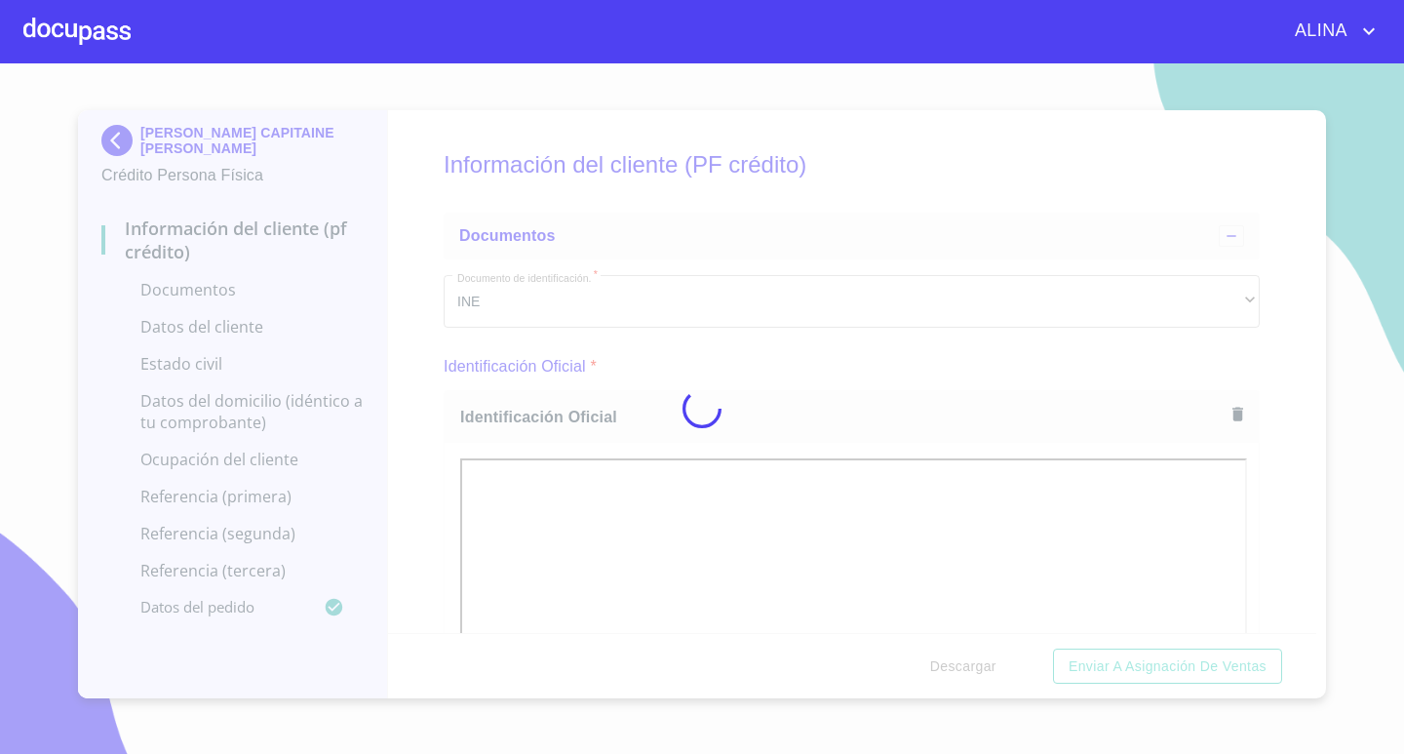
click at [1277, 592] on div at bounding box center [702, 408] width 1404 height 690
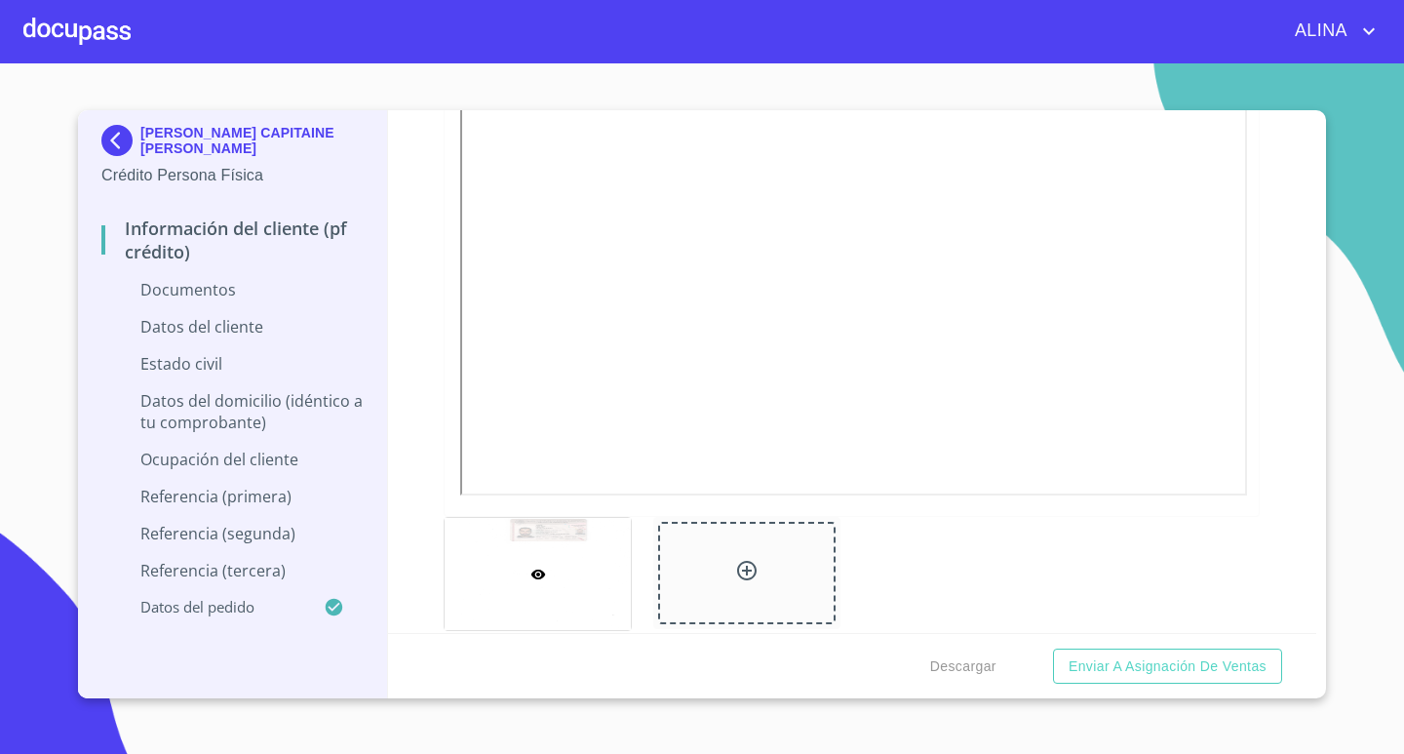
scroll to position [975, 0]
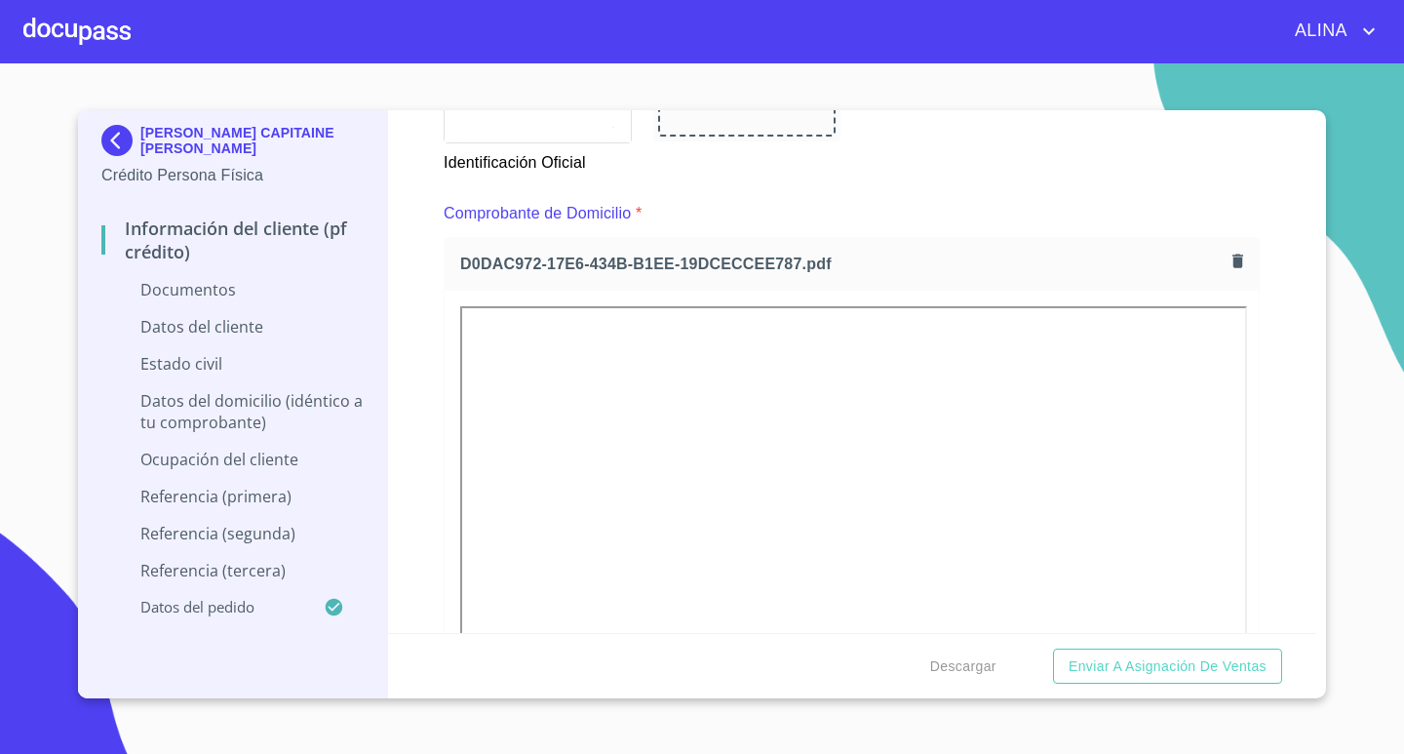
click at [901, 149] on div "Identificación Oficial" at bounding box center [852, 102] width 840 height 169
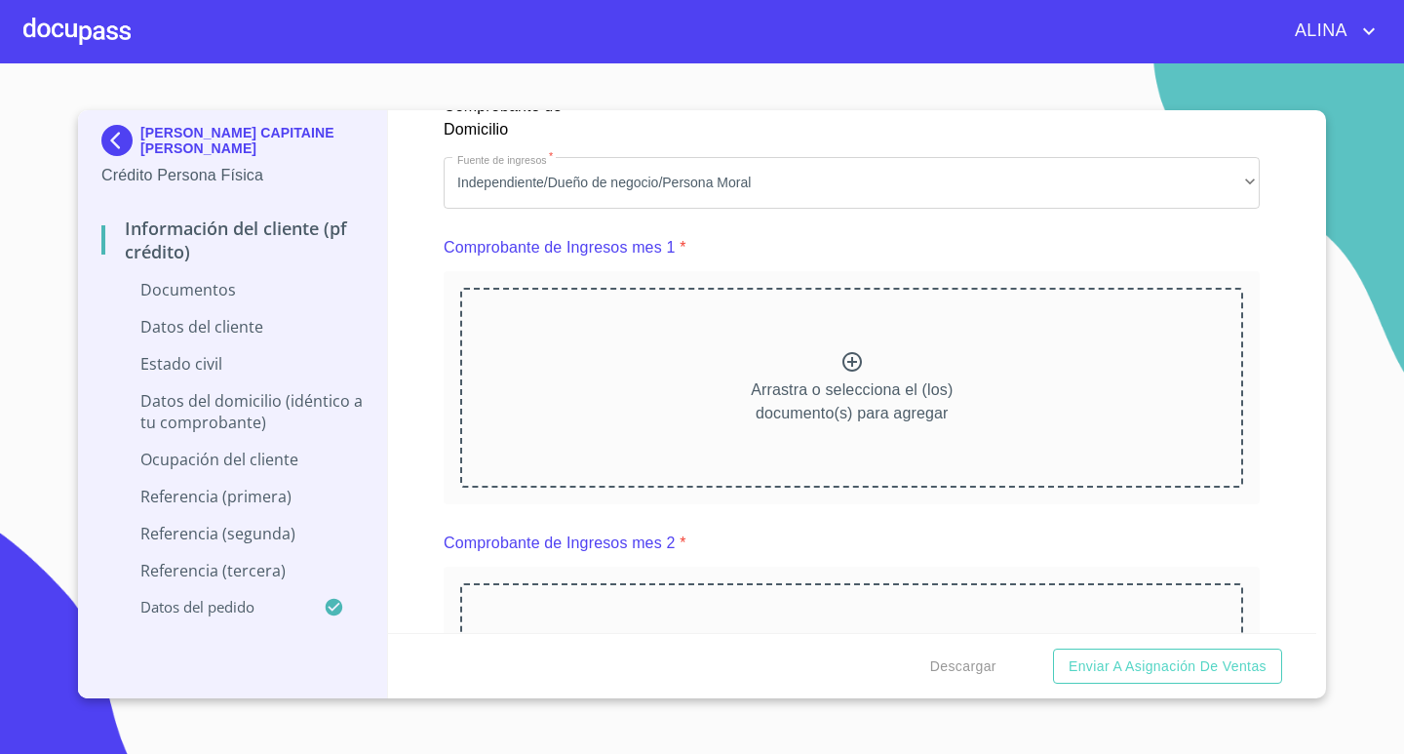
scroll to position [1853, 0]
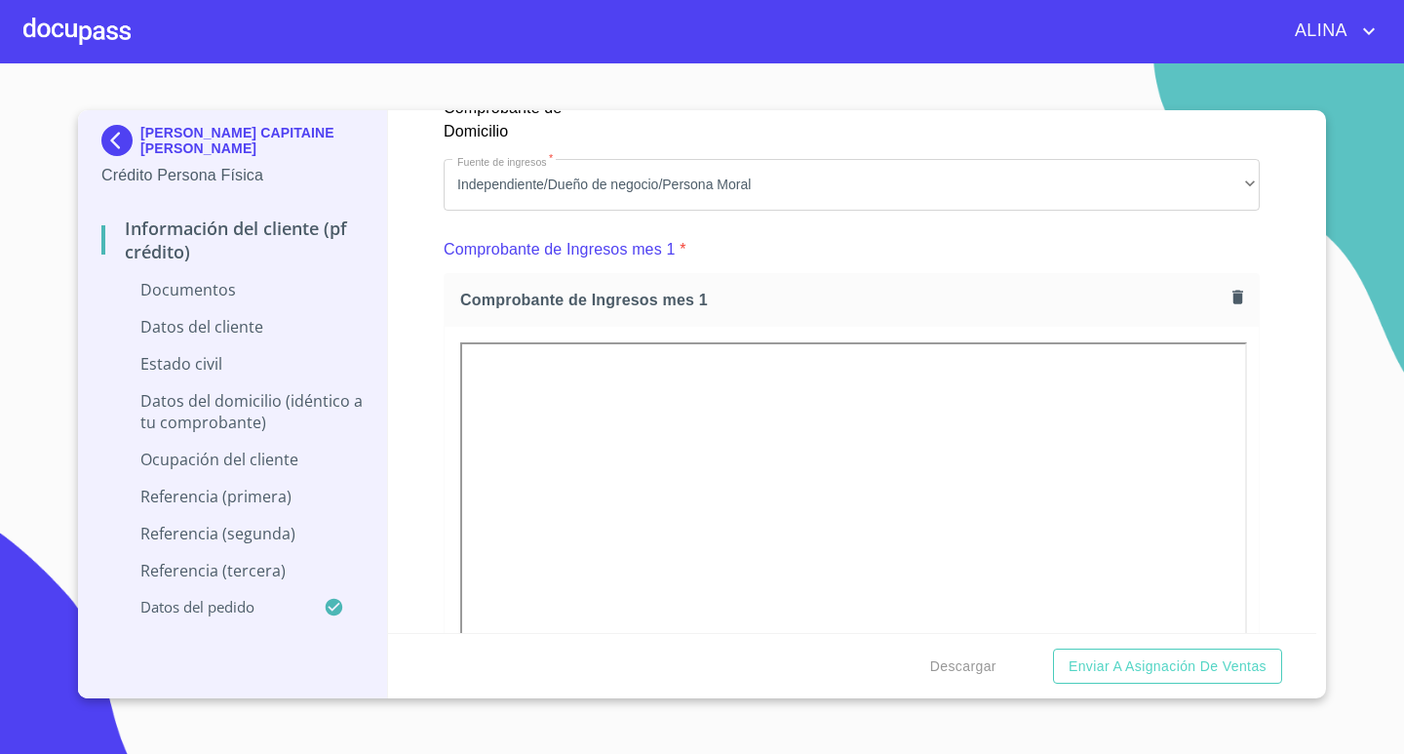
click at [874, 258] on div "Comprobante de Ingresos mes 1 *" at bounding box center [852, 249] width 816 height 47
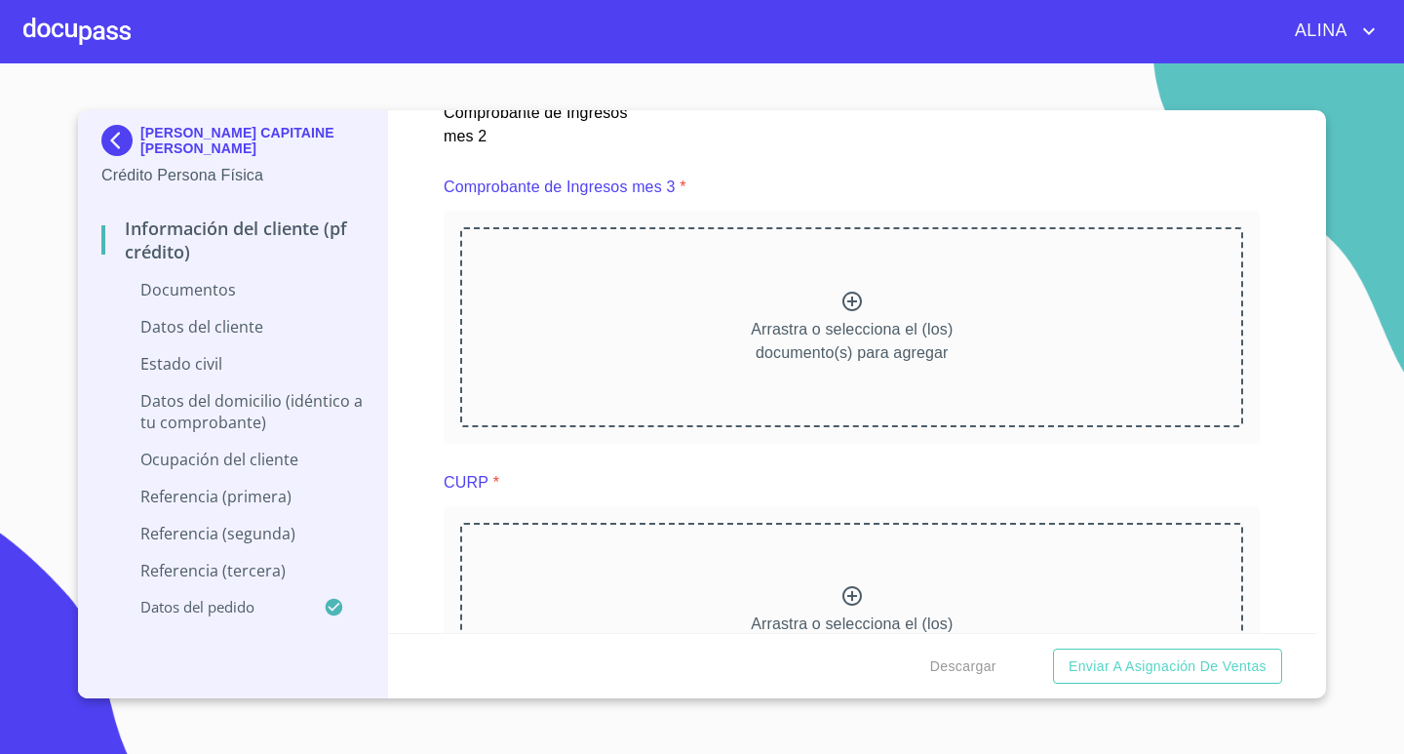
scroll to position [3608, 0]
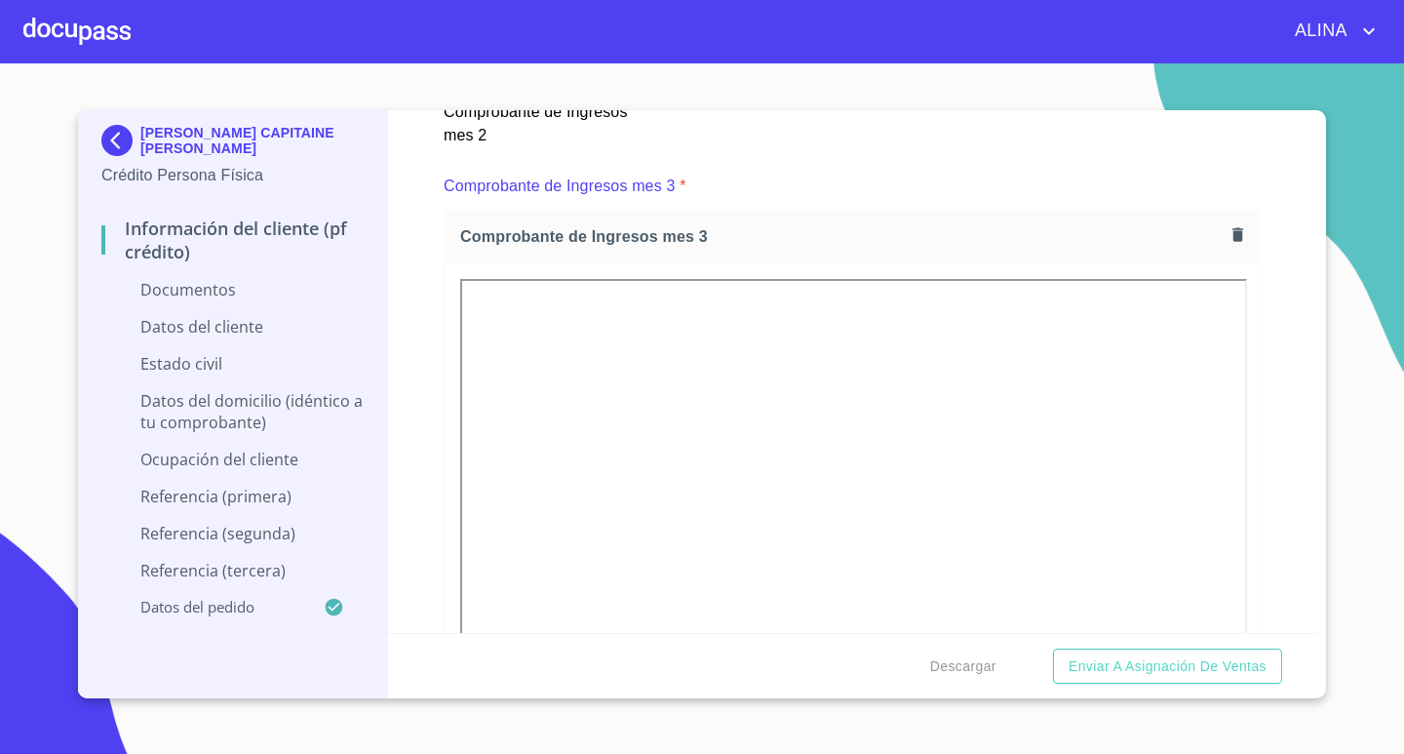
click at [815, 185] on div "Comprobante de Ingresos mes 3 *" at bounding box center [852, 186] width 816 height 47
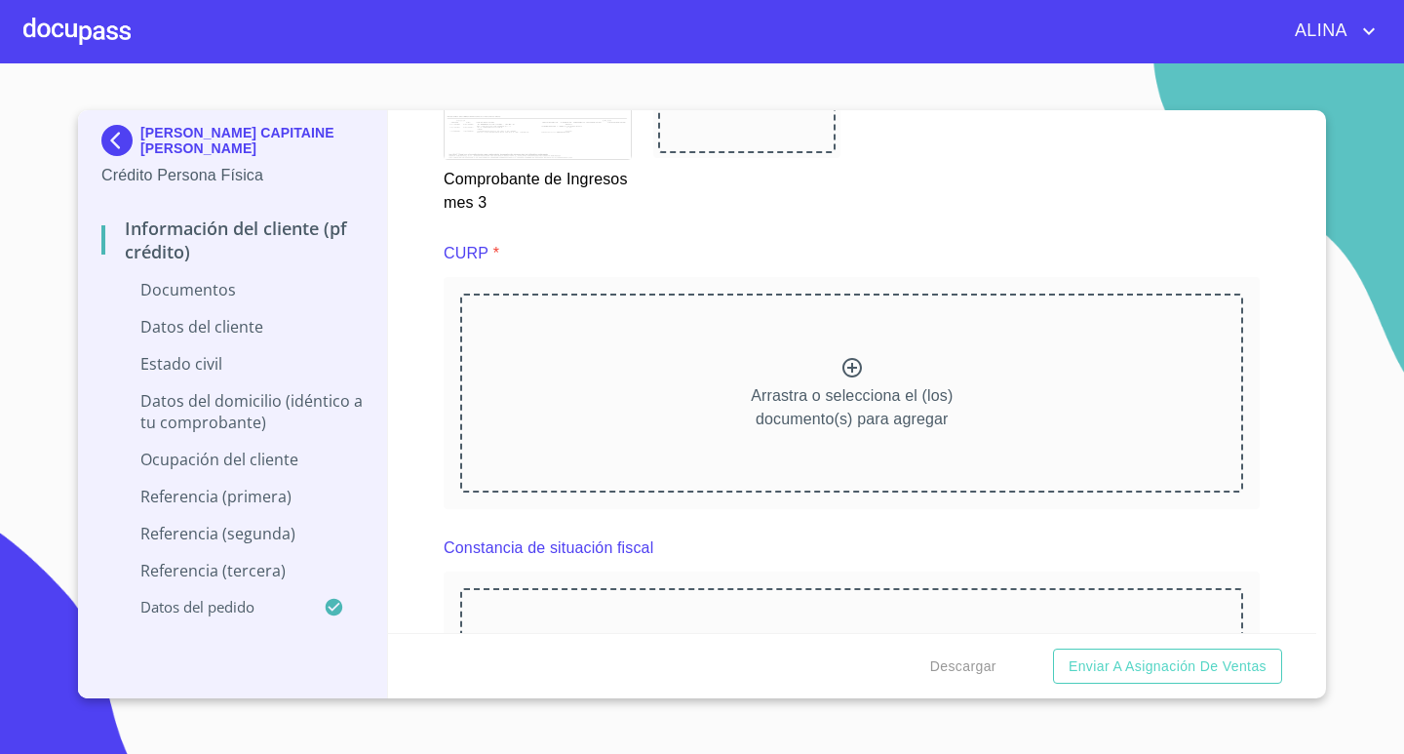
scroll to position [4388, 0]
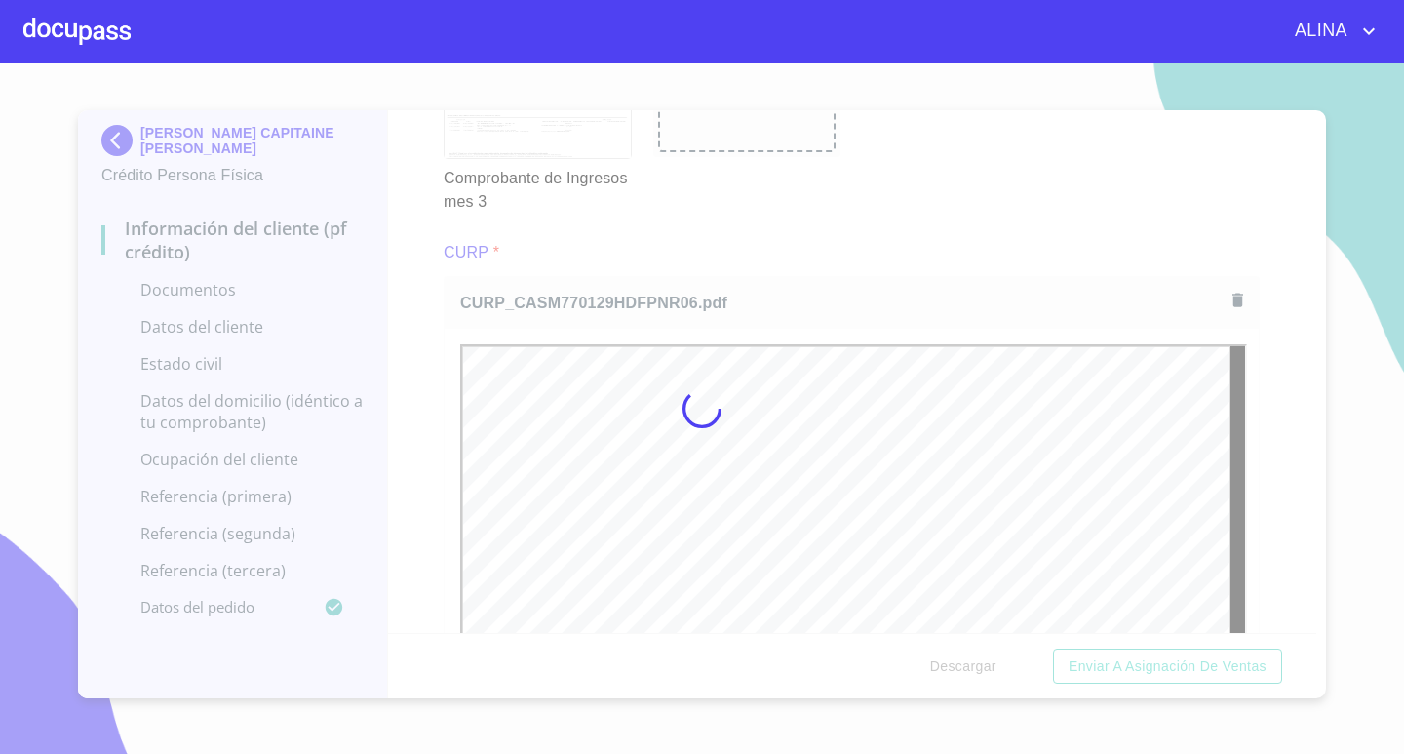
click at [876, 189] on div at bounding box center [702, 408] width 1404 height 690
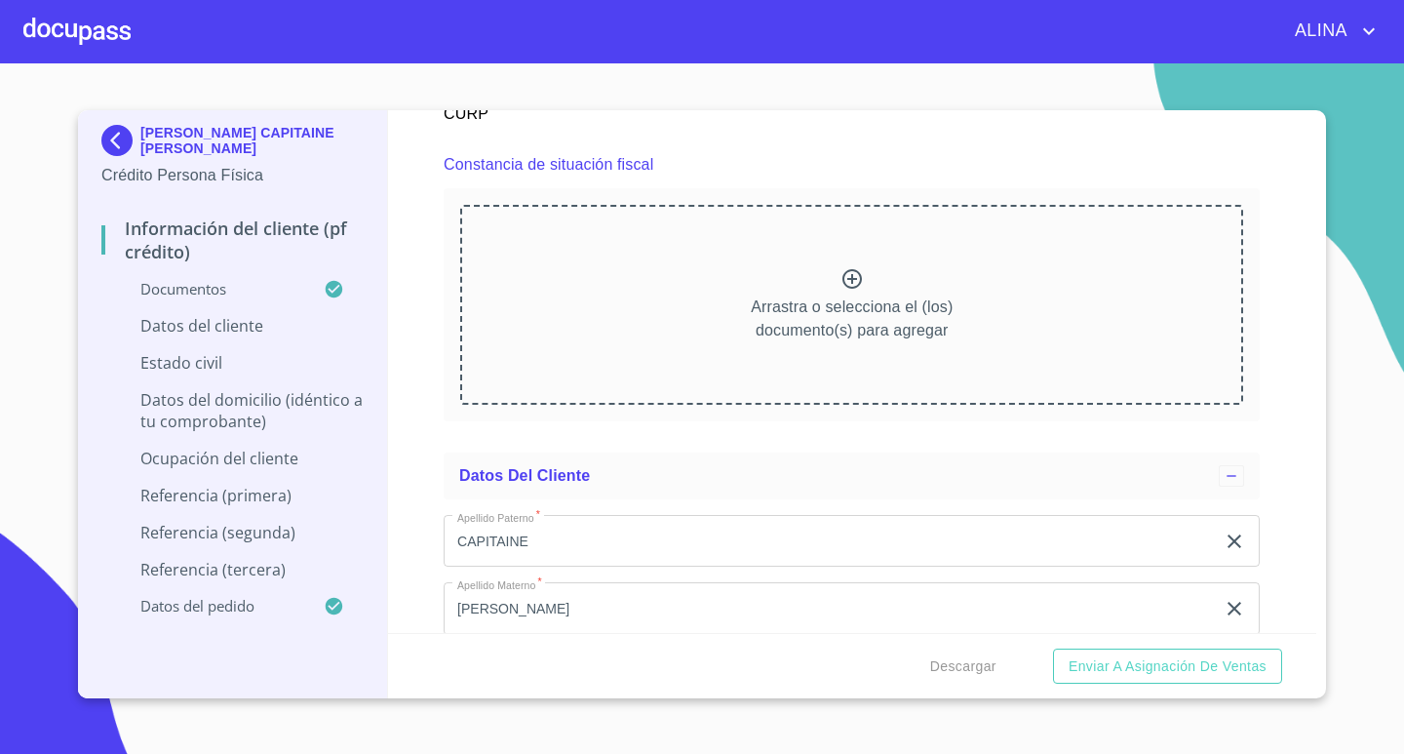
scroll to position [5363, 0]
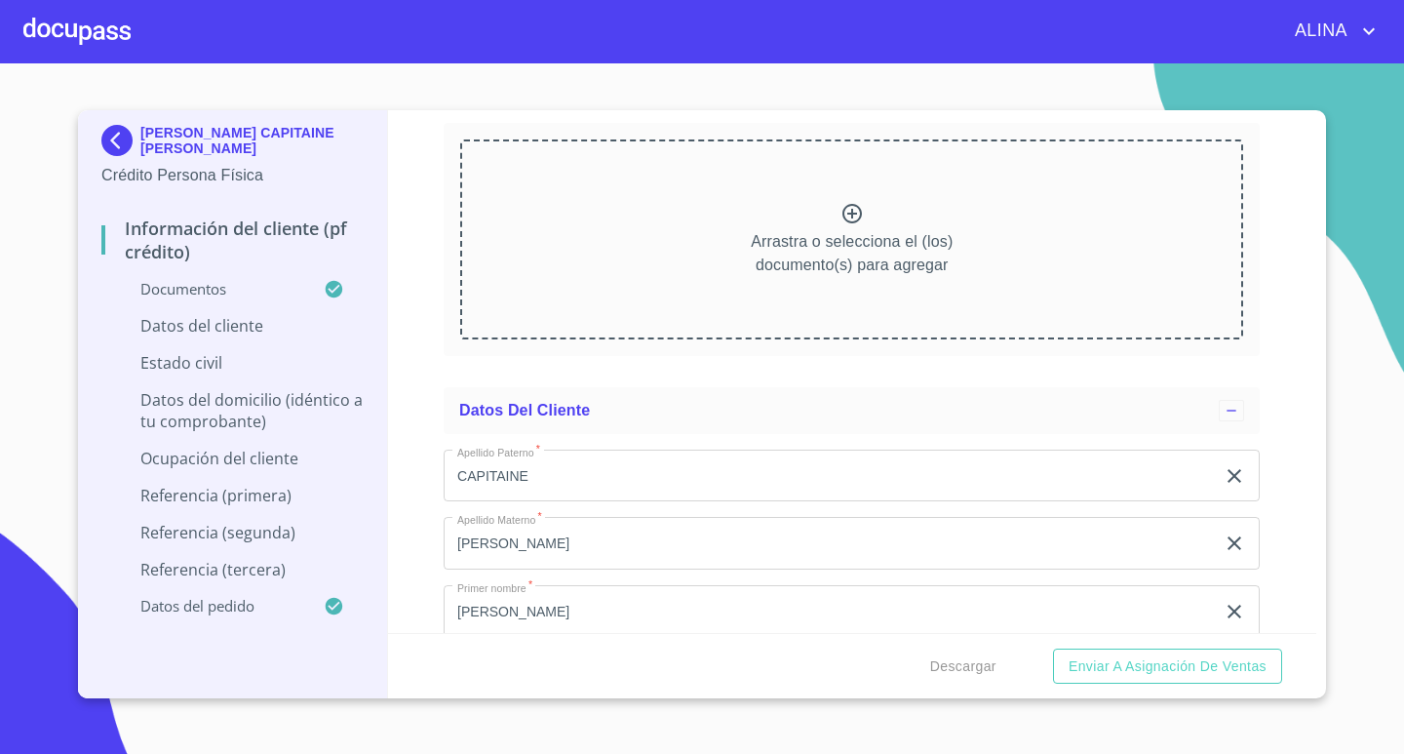
click at [841, 214] on icon at bounding box center [852, 213] width 23 height 23
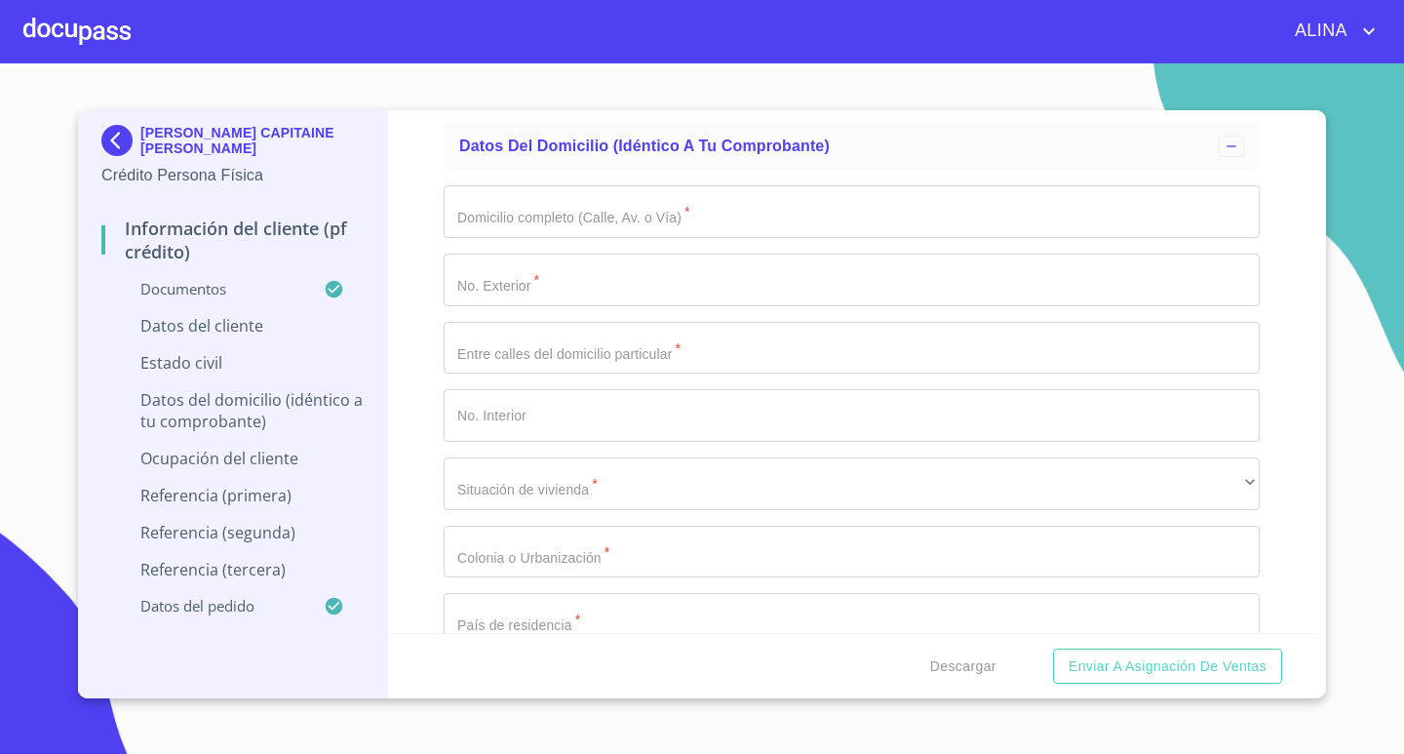
scroll to position [7411, 0]
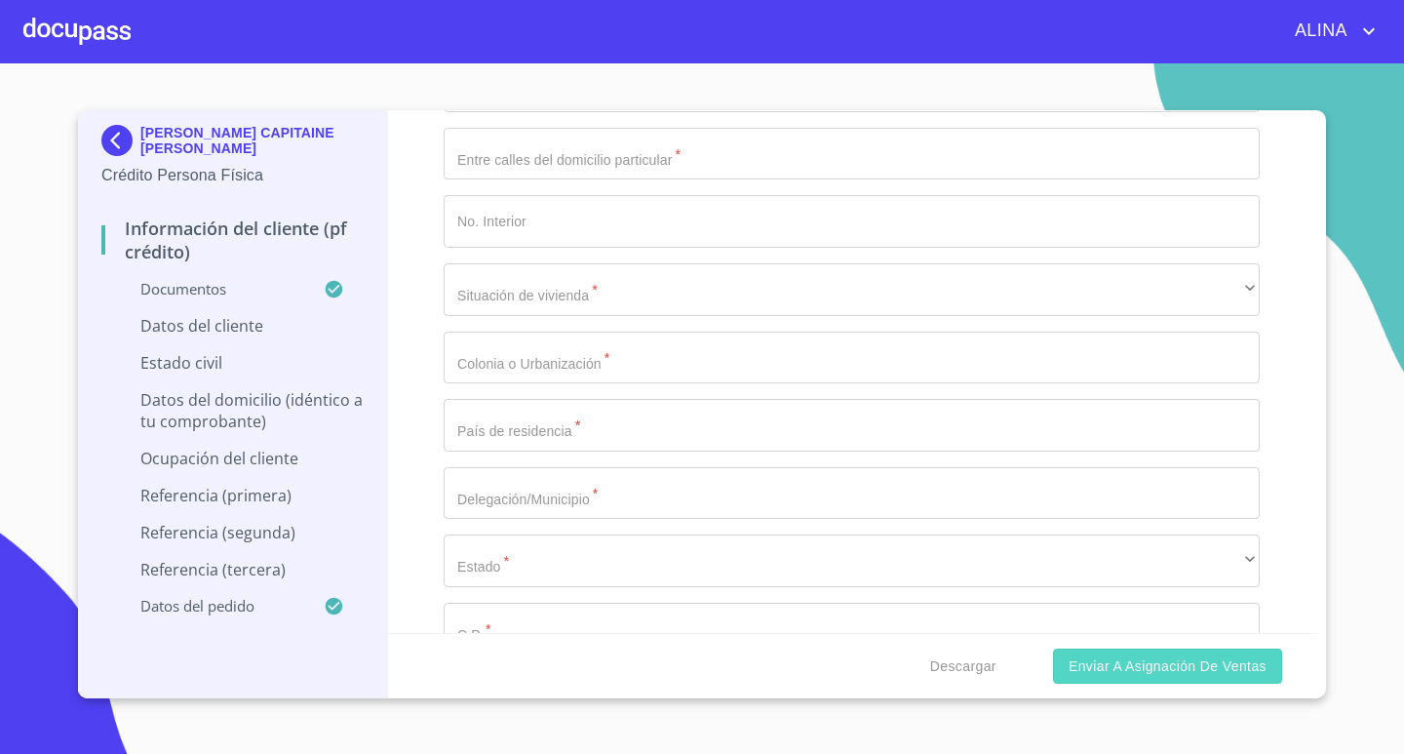
click at [1135, 666] on span "Enviar a Asignación de Ventas" at bounding box center [1168, 666] width 198 height 24
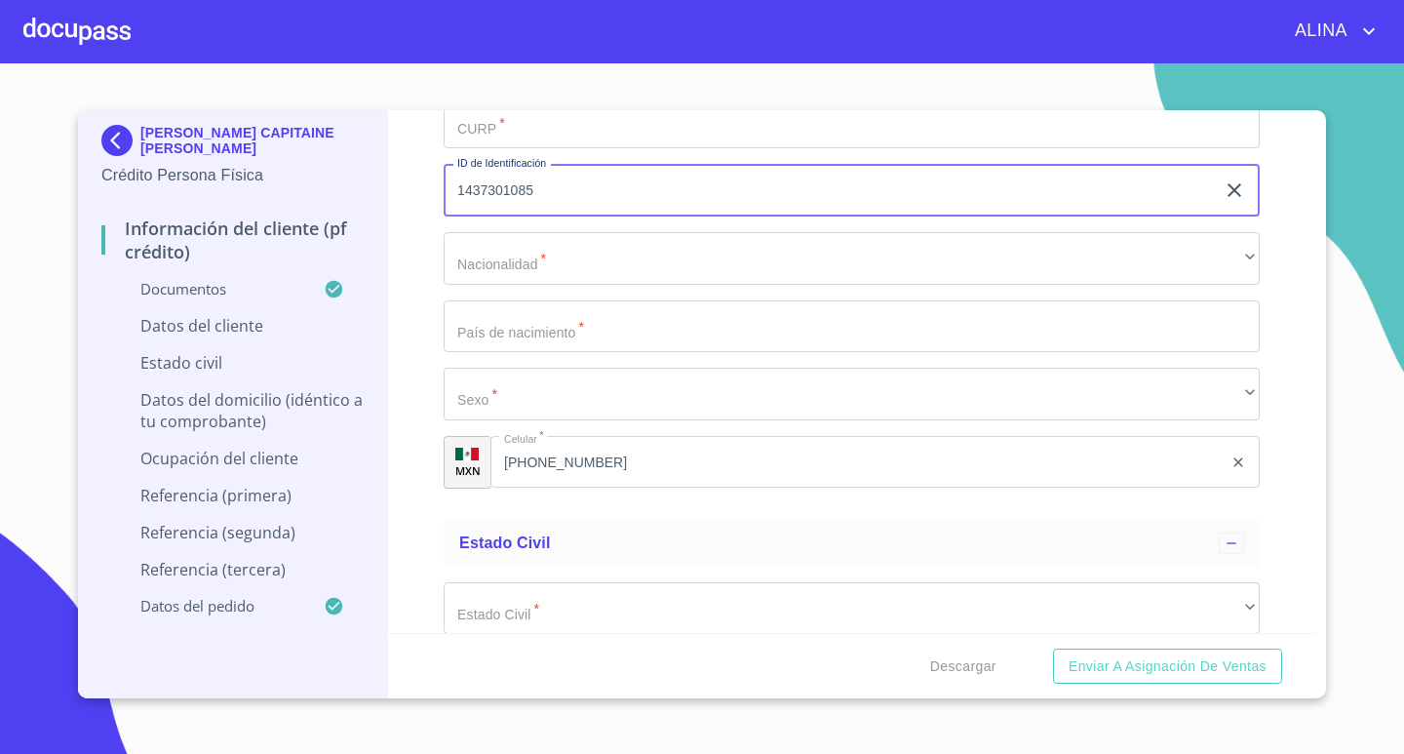
scroll to position [6691, 0]
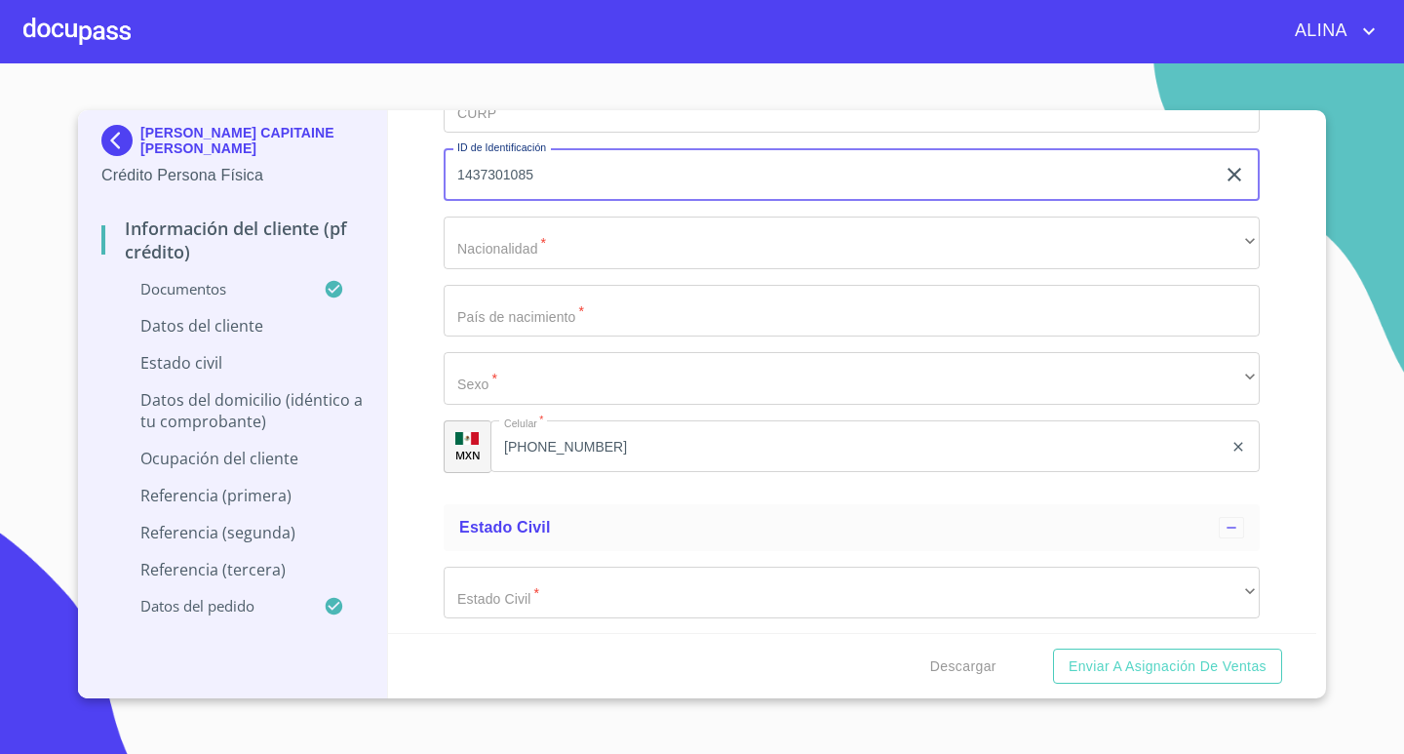
type input "1437301085"
